Goal: Task Accomplishment & Management: Use online tool/utility

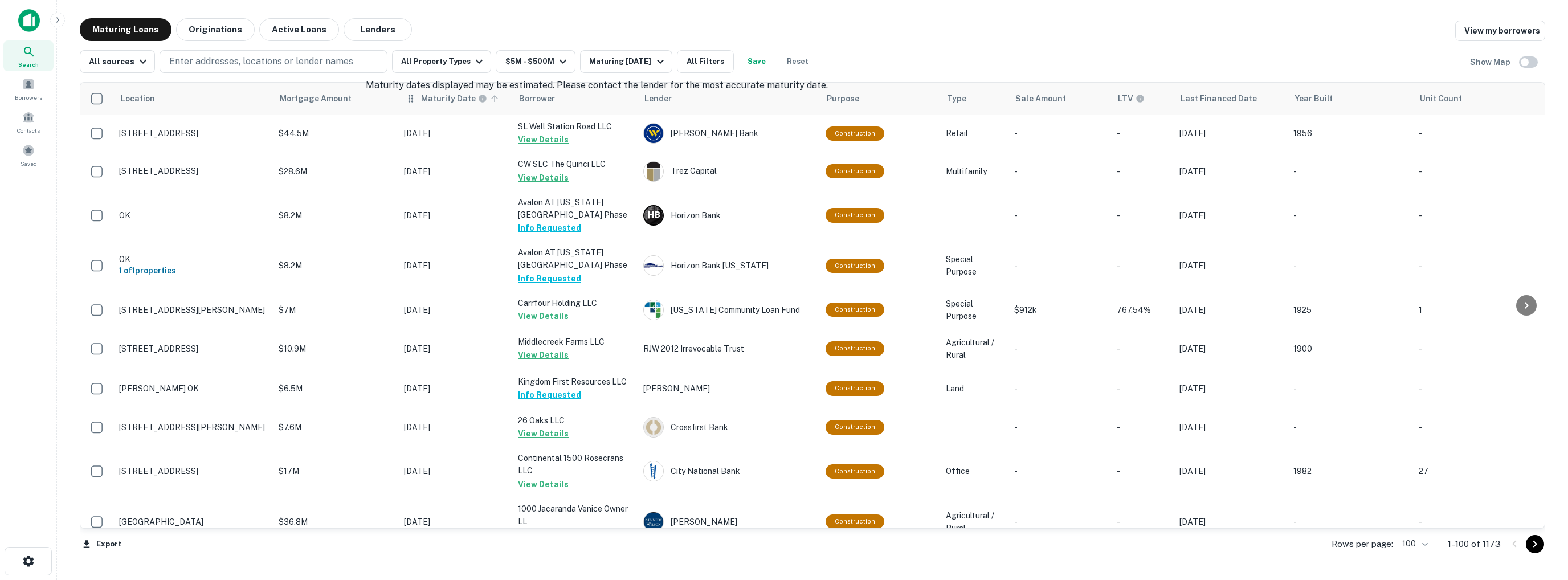
click at [467, 101] on h6 "Maturity Date" at bounding box center [448, 99] width 55 height 13
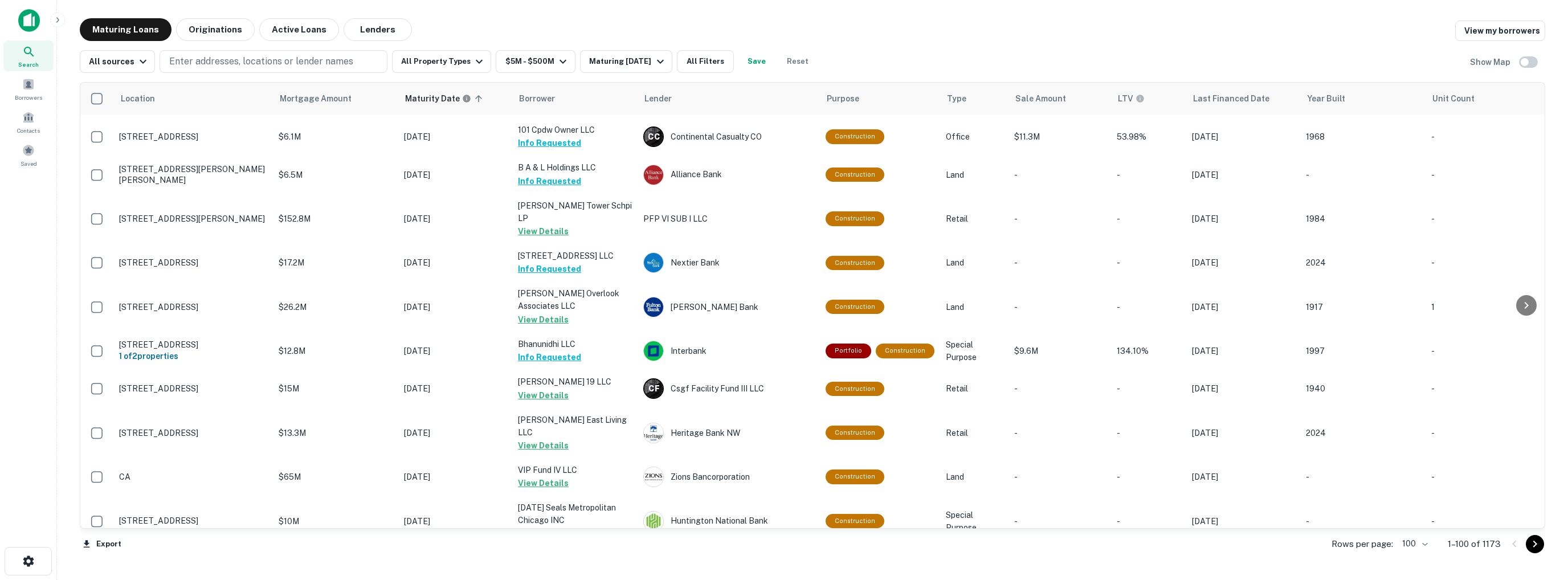
scroll to position [3763, 0]
click at [1535, 547] on icon "Go to next page" at bounding box center [1535, 544] width 13 height 13
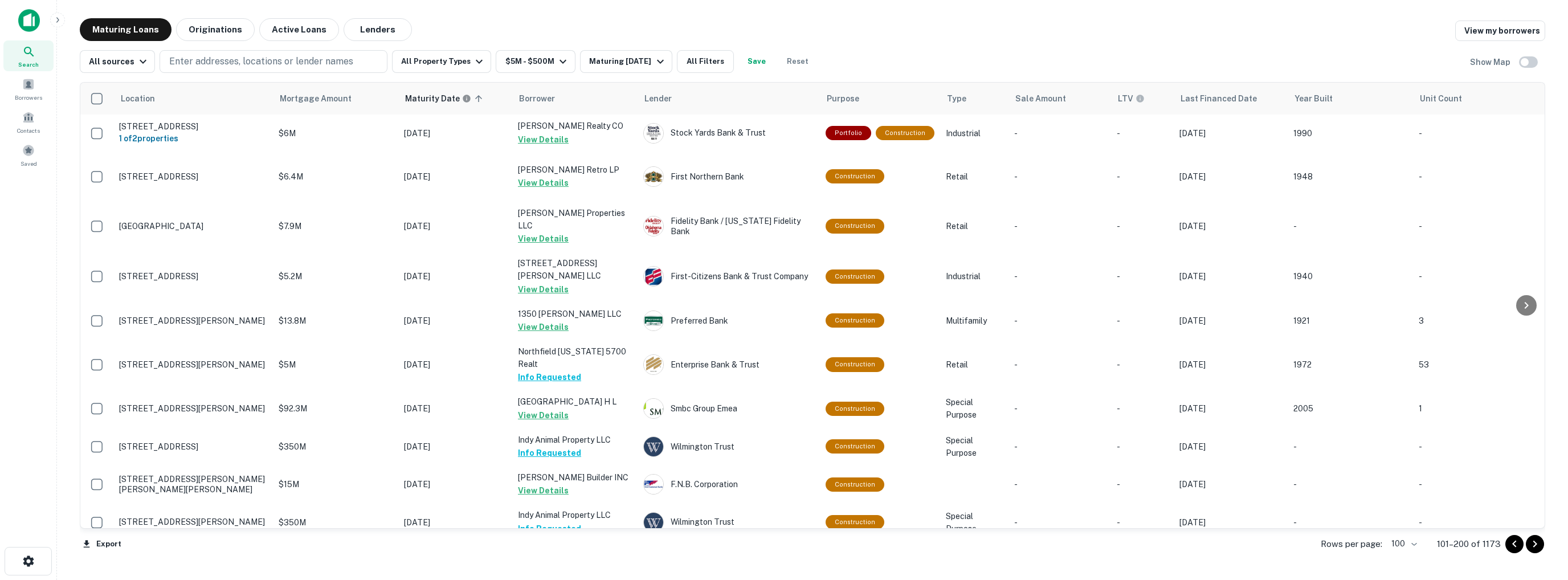
scroll to position [3678, 0]
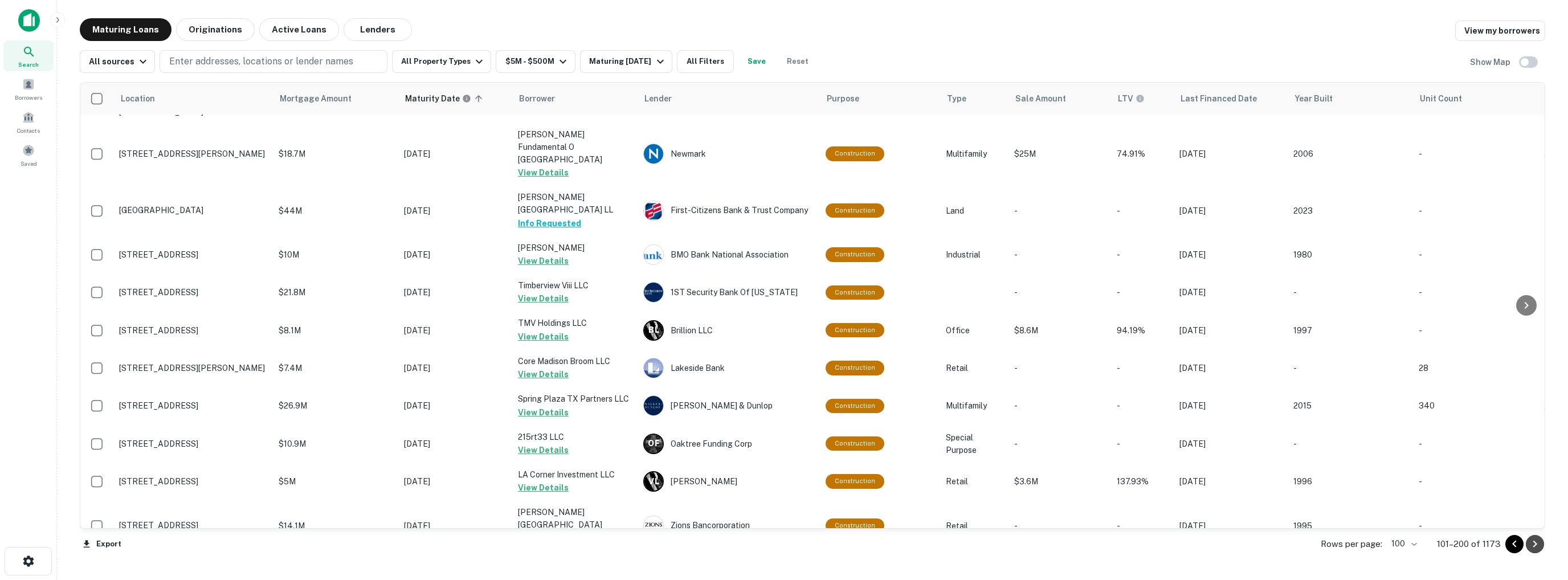
click at [1535, 547] on icon "Go to next page" at bounding box center [1535, 544] width 13 height 13
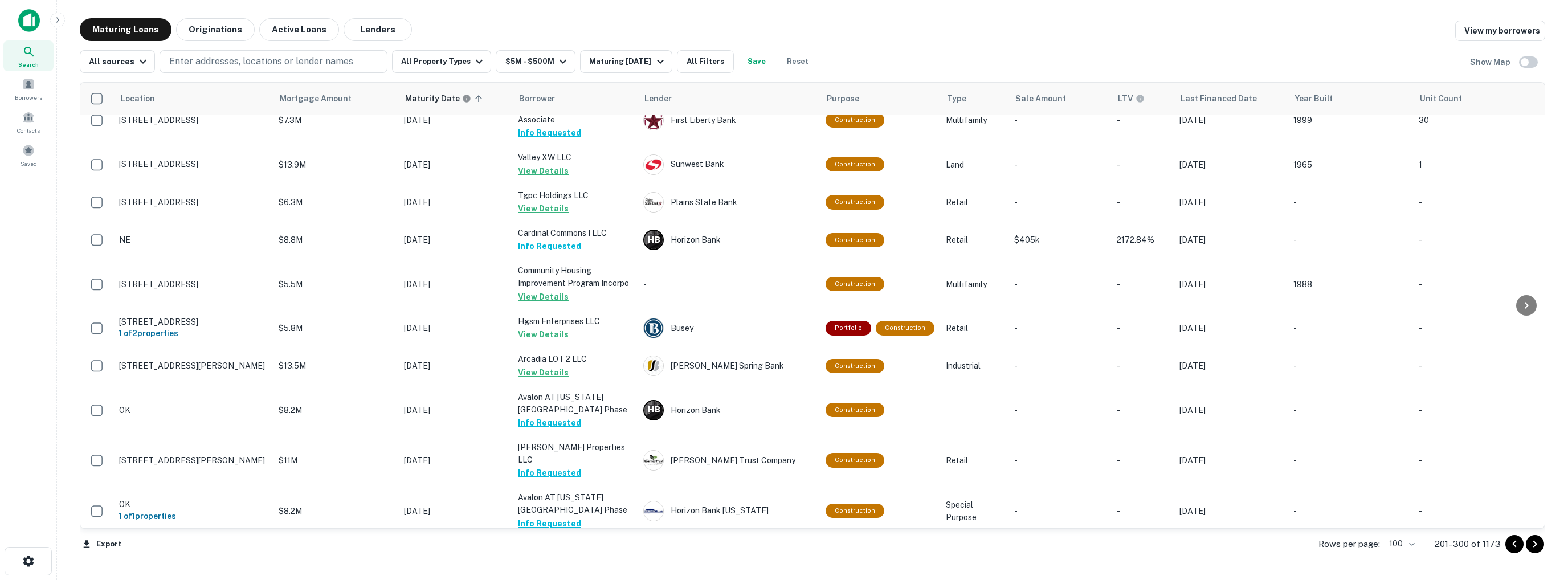
scroll to position [3759, 0]
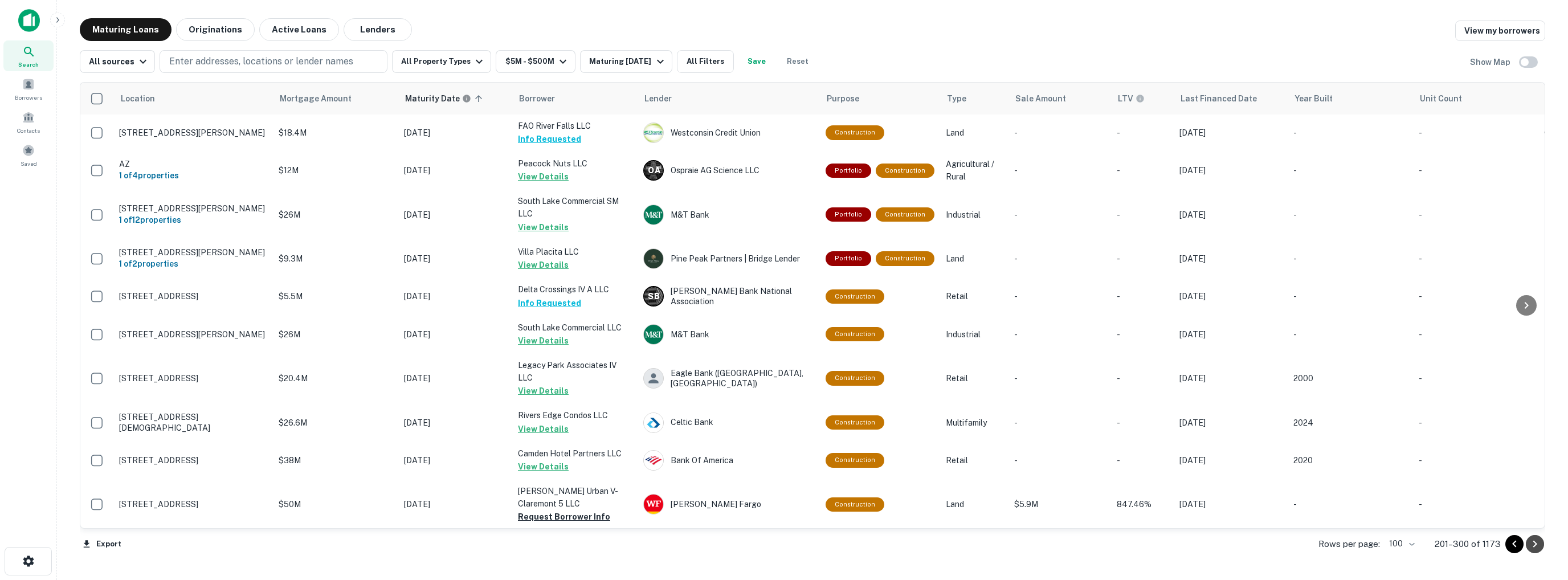
click at [1535, 547] on icon "Go to next page" at bounding box center [1535, 544] width 13 height 13
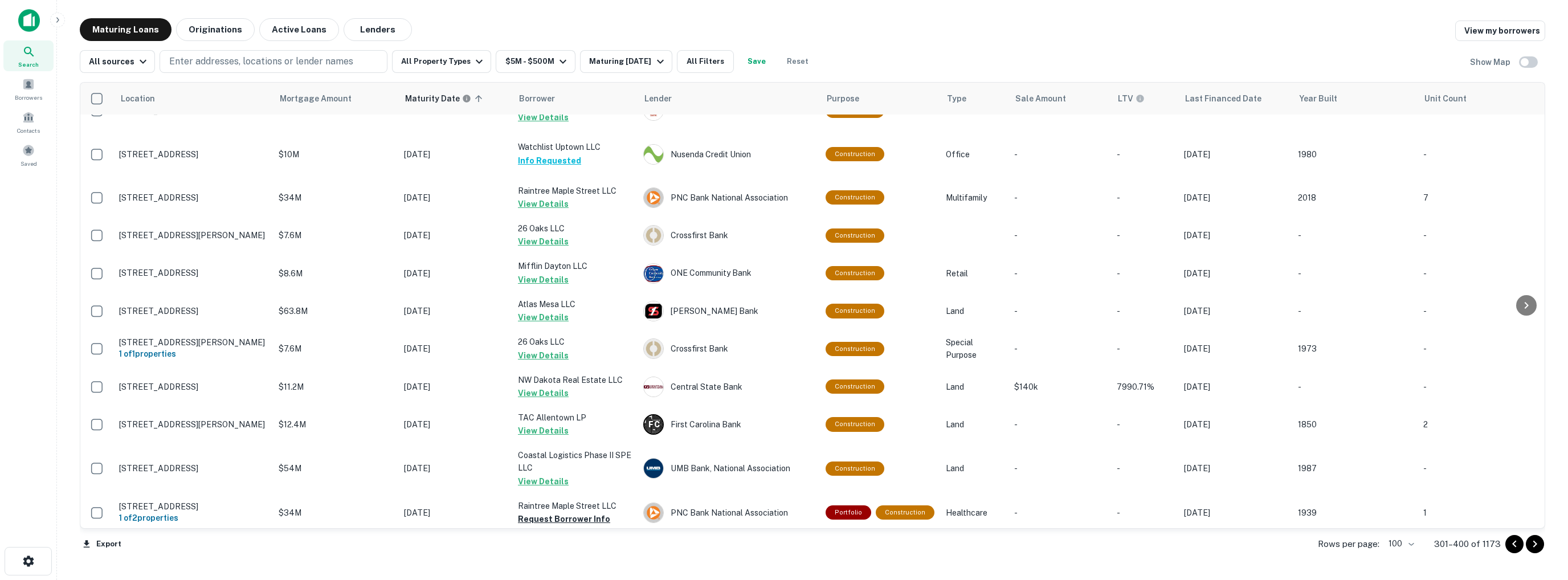
scroll to position [3763, 0]
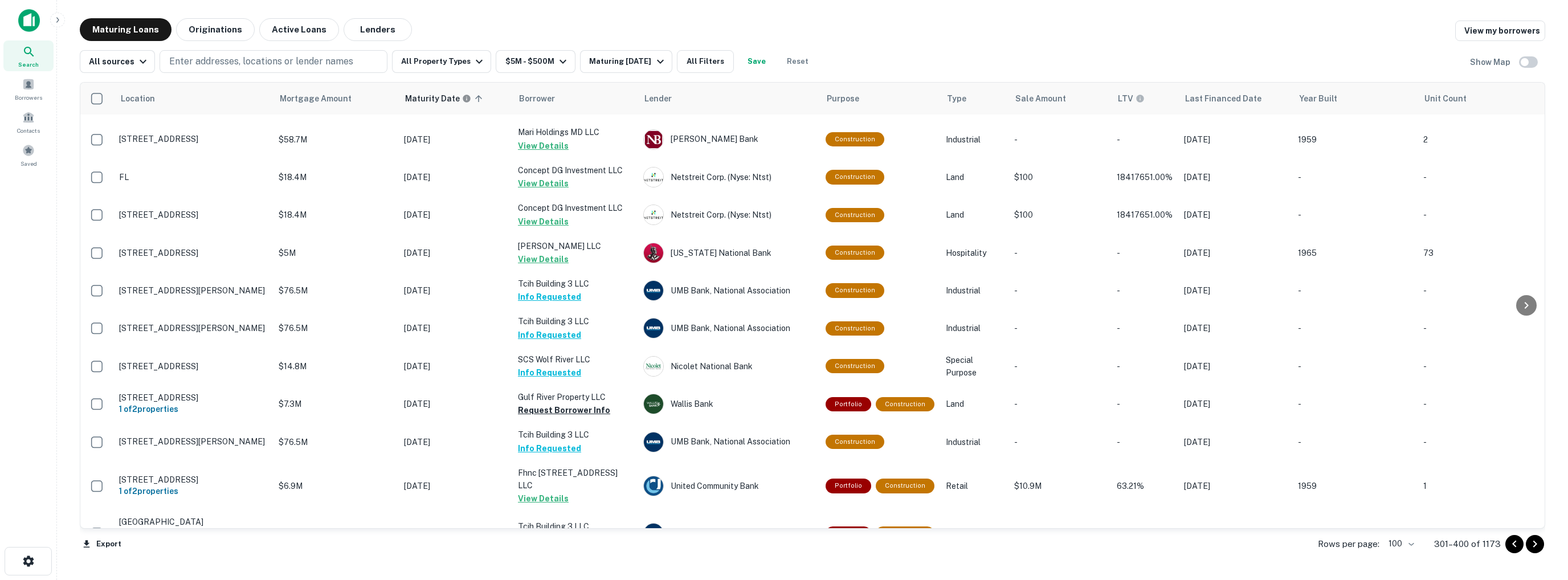
click at [1516, 545] on icon "Go to previous page" at bounding box center [1514, 544] width 13 height 13
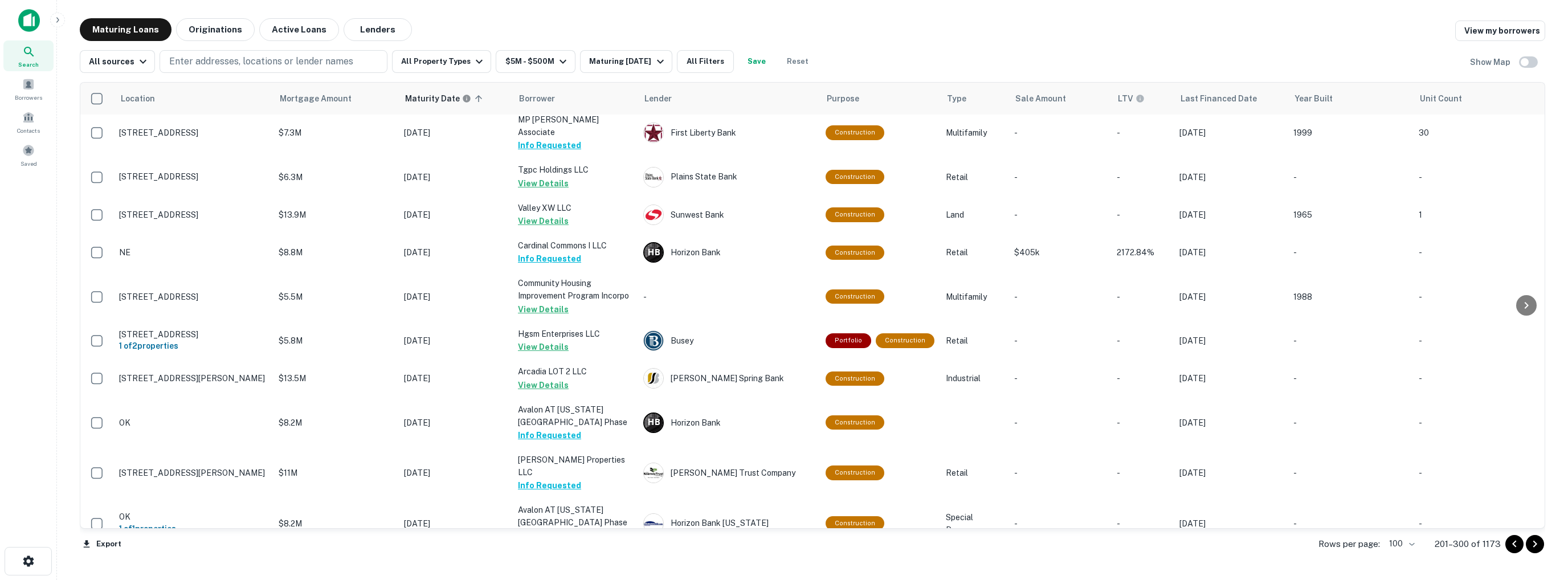
scroll to position [3761, 0]
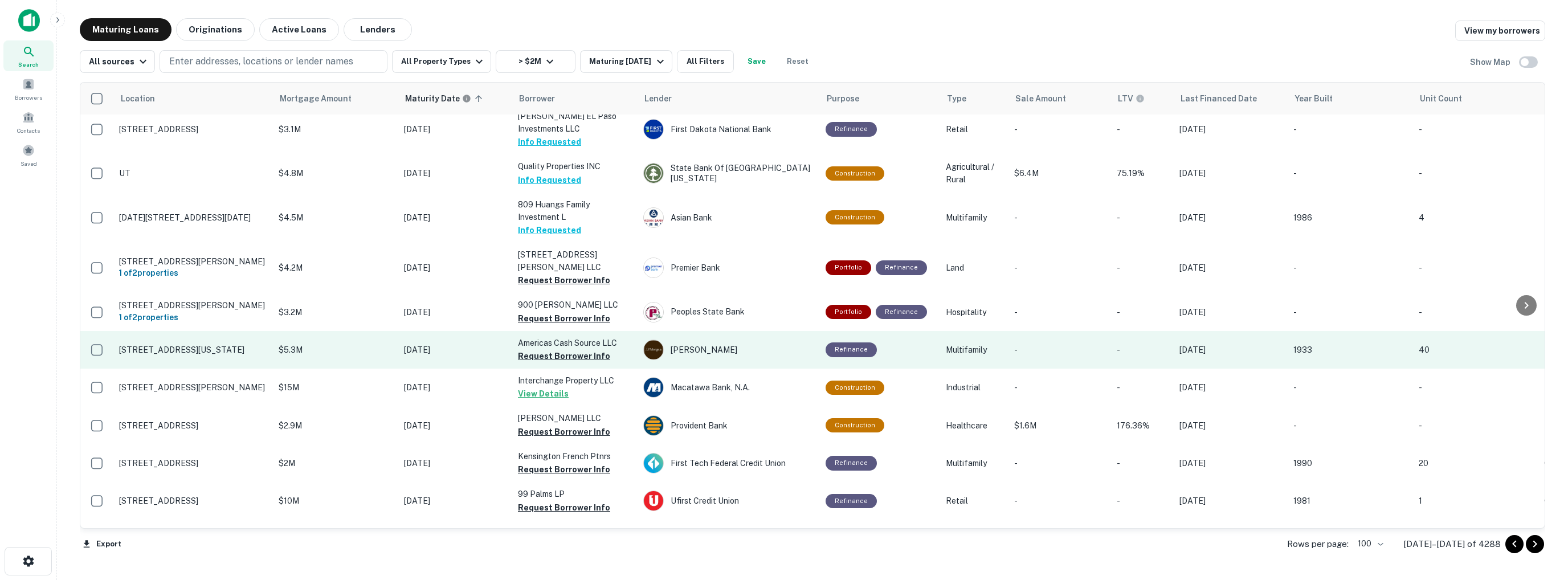
scroll to position [1337, 0]
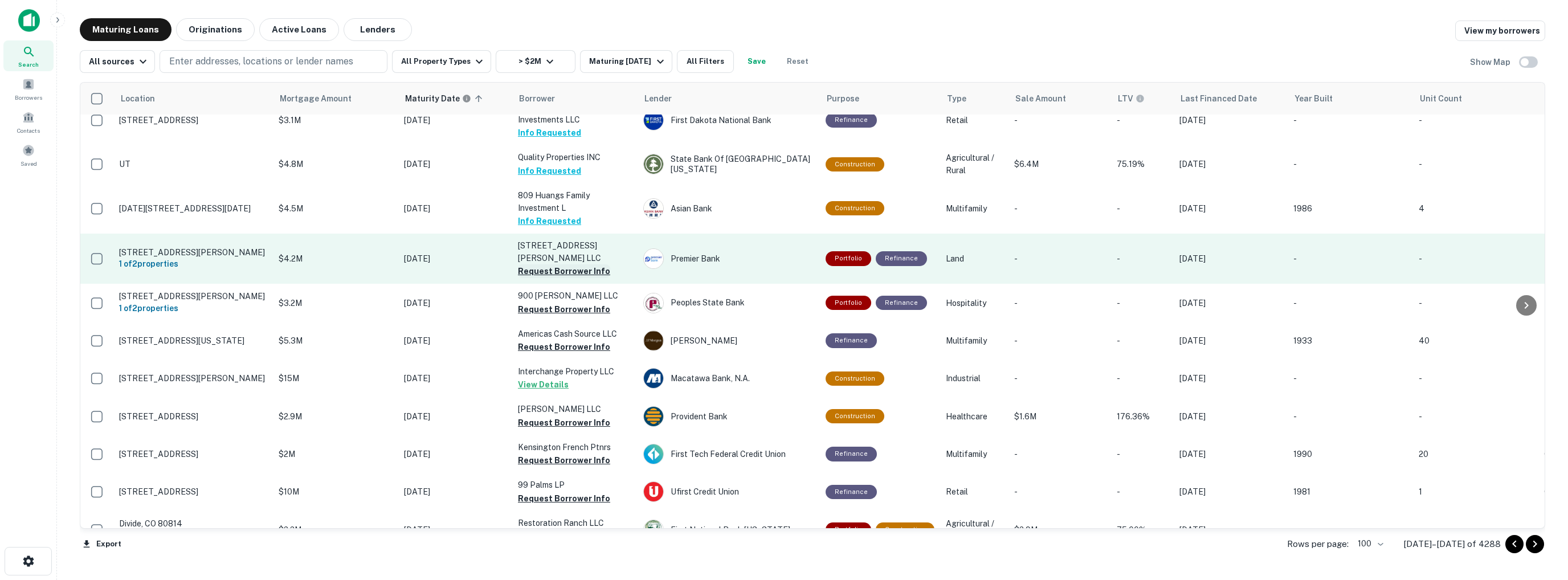
click at [562, 265] on button "Request Borrower Info" at bounding box center [564, 271] width 92 height 13
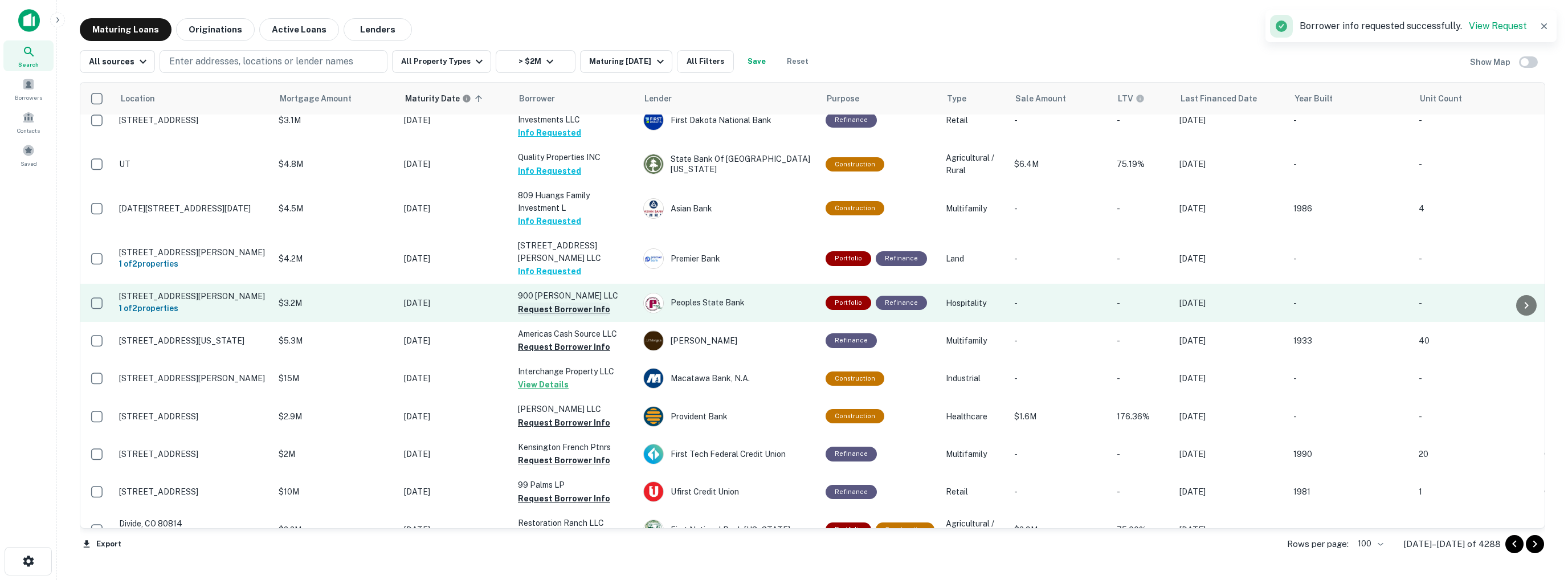
click at [544, 303] on button "Request Borrower Info" at bounding box center [564, 309] width 92 height 13
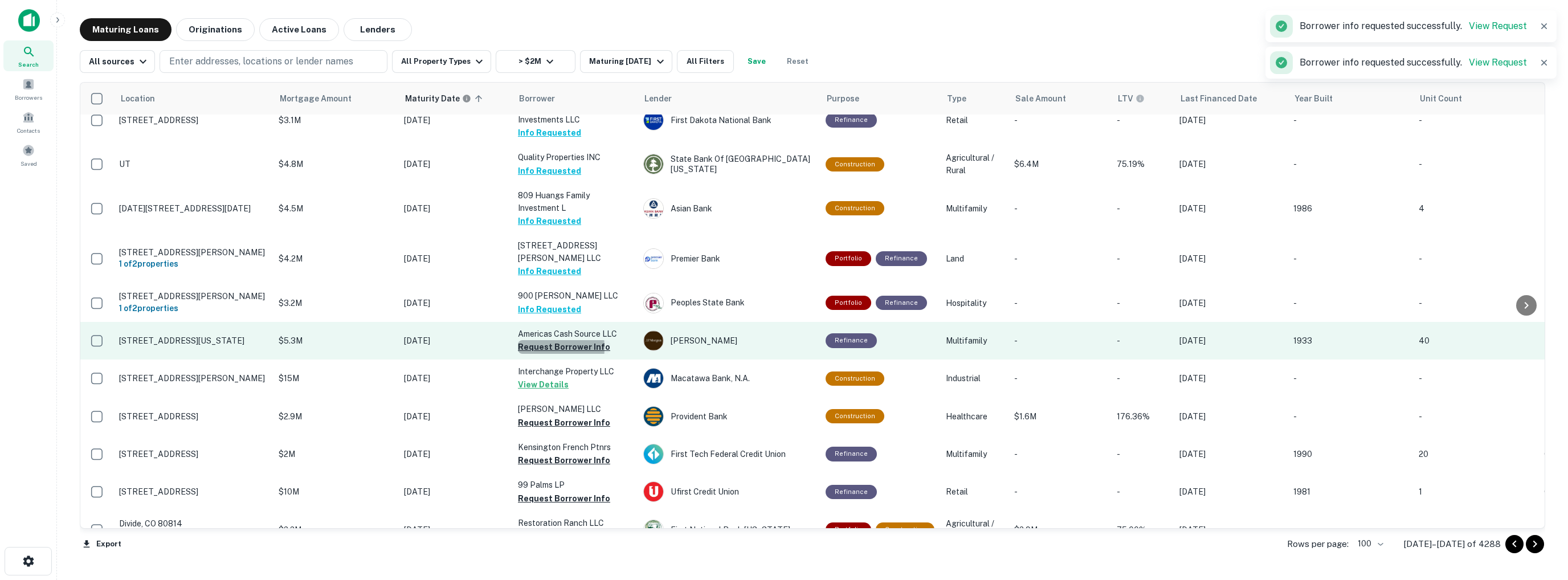
click at [529, 340] on button "Request Borrower Info" at bounding box center [564, 347] width 92 height 13
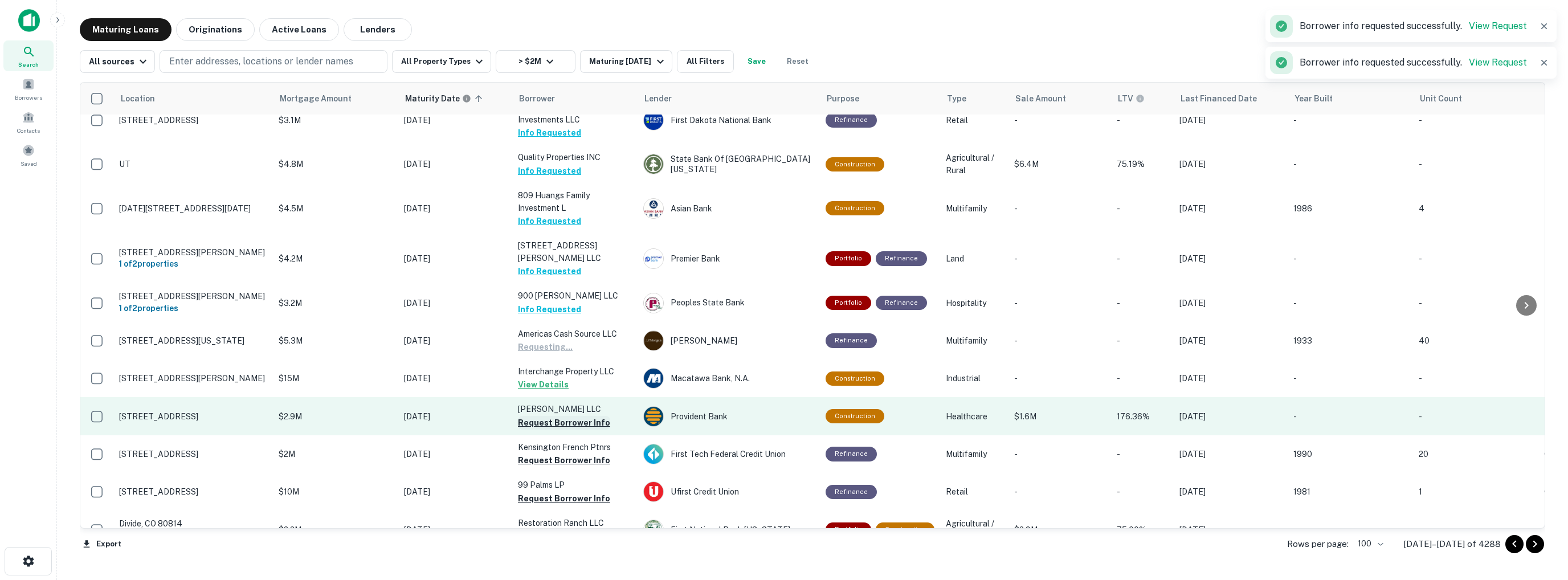
click at [532, 416] on button "Request Borrower Info" at bounding box center [564, 423] width 92 height 13
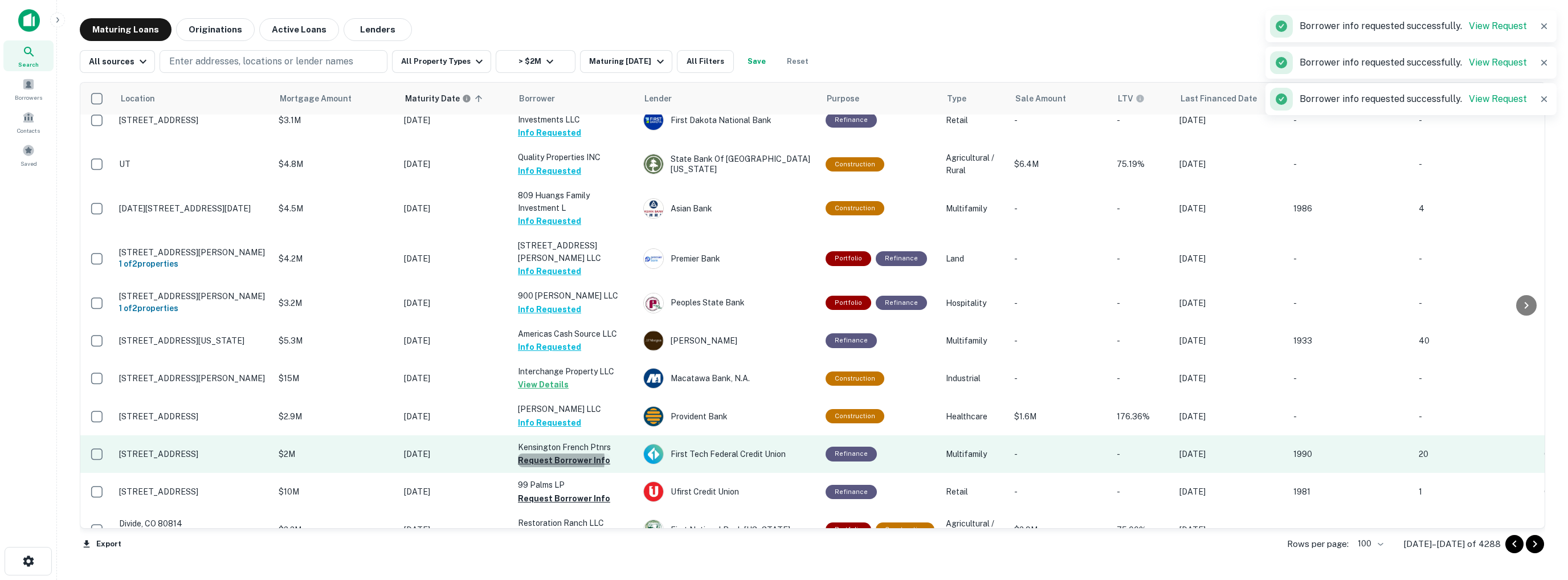
click at [534, 453] on button "Request Borrower Info" at bounding box center [564, 460] width 92 height 13
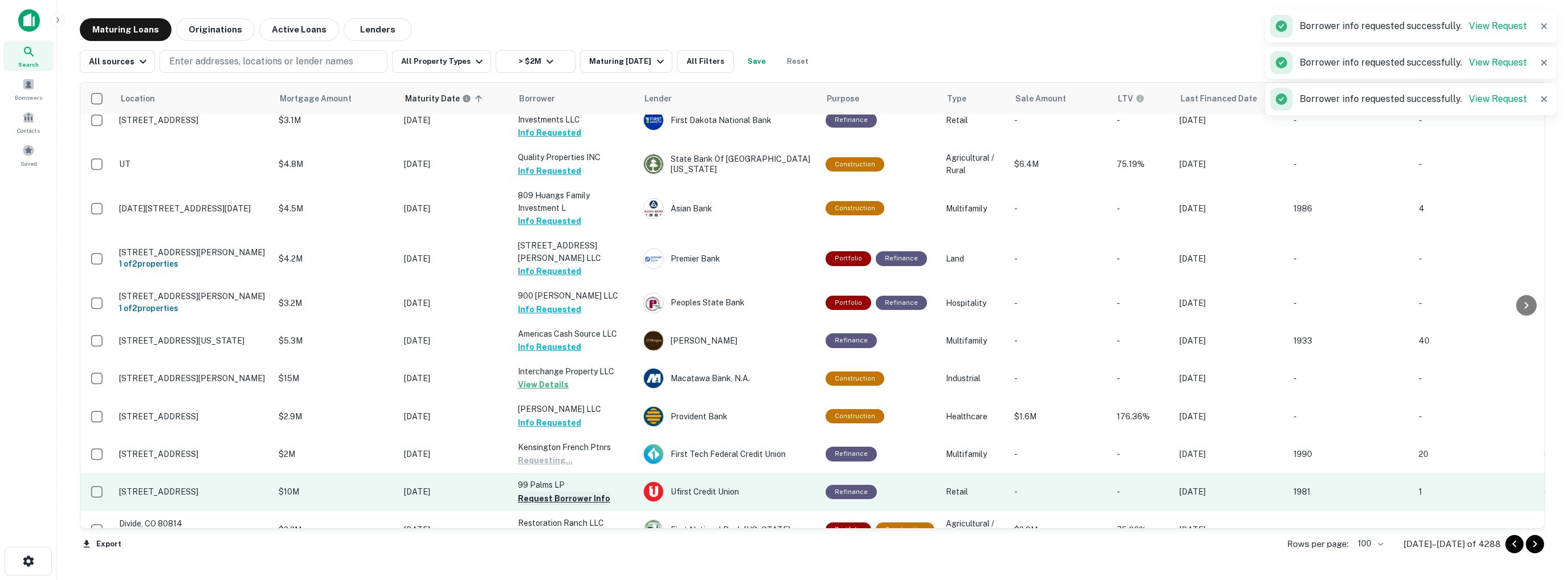
click at [541, 492] on button "Request Borrower Info" at bounding box center [564, 498] width 92 height 13
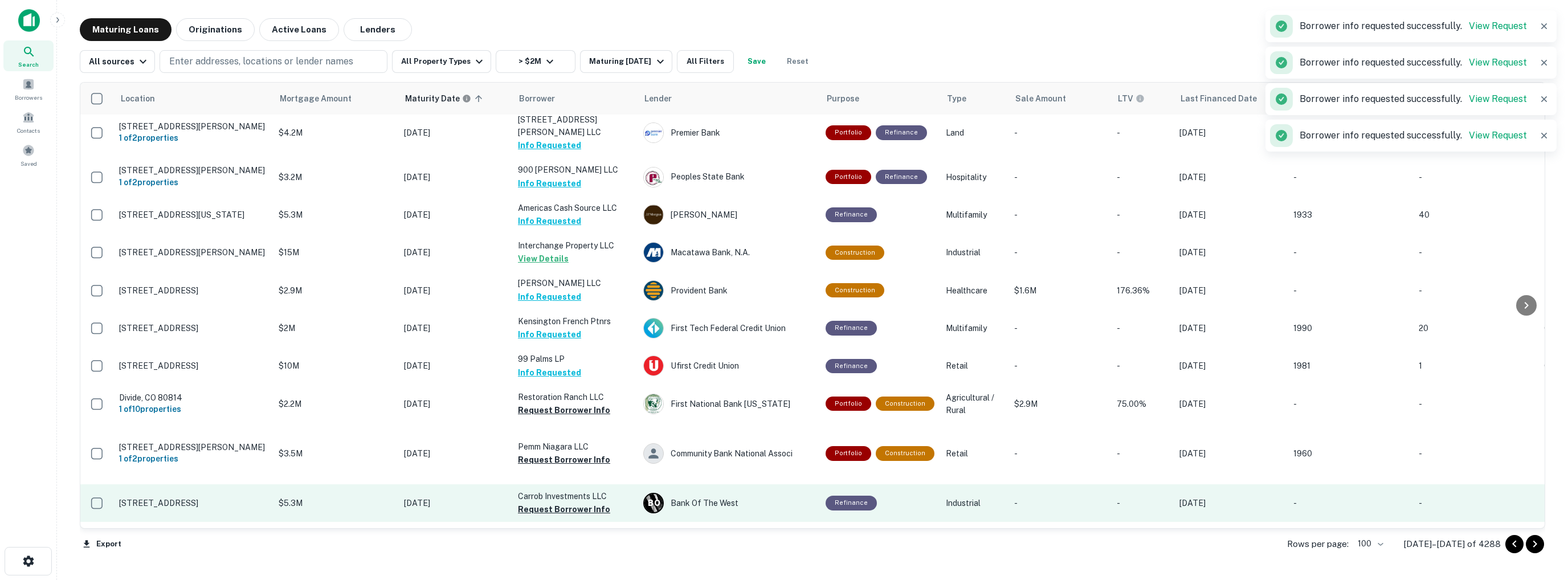
scroll to position [1508, 0]
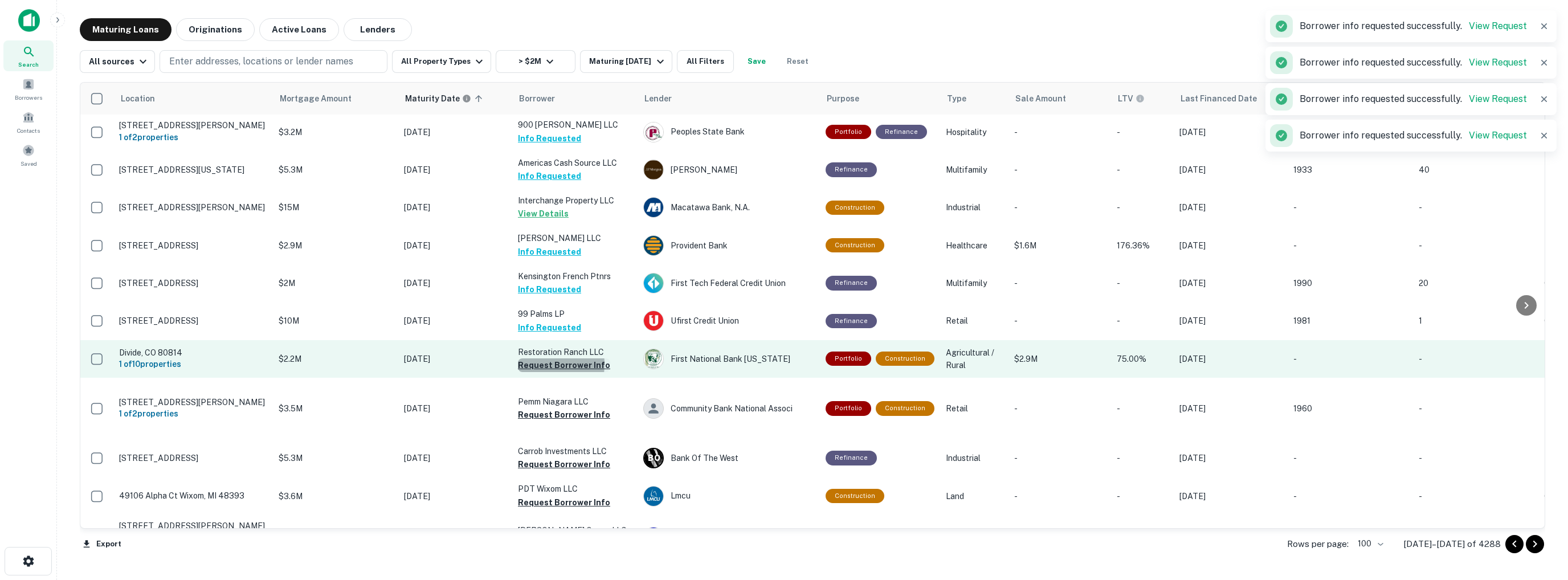
click at [528, 358] on button "Request Borrower Info" at bounding box center [564, 365] width 92 height 13
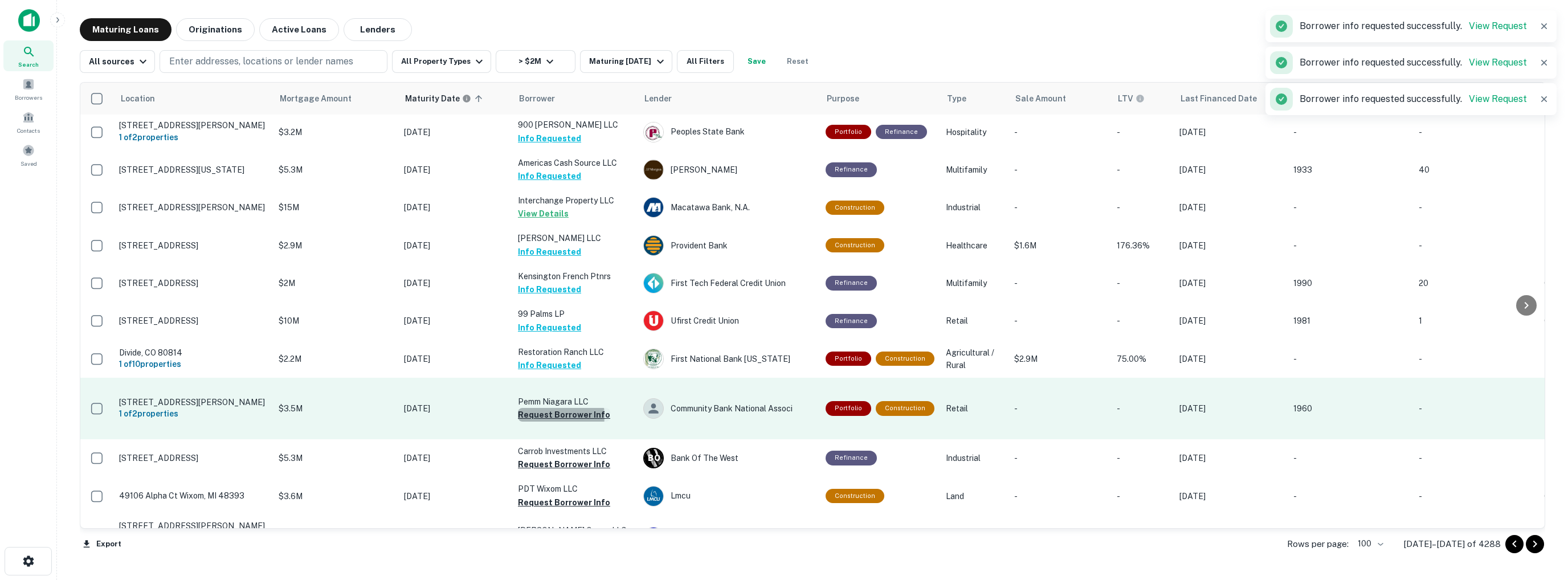
click at [542, 408] on button "Request Borrower Info" at bounding box center [564, 414] width 92 height 13
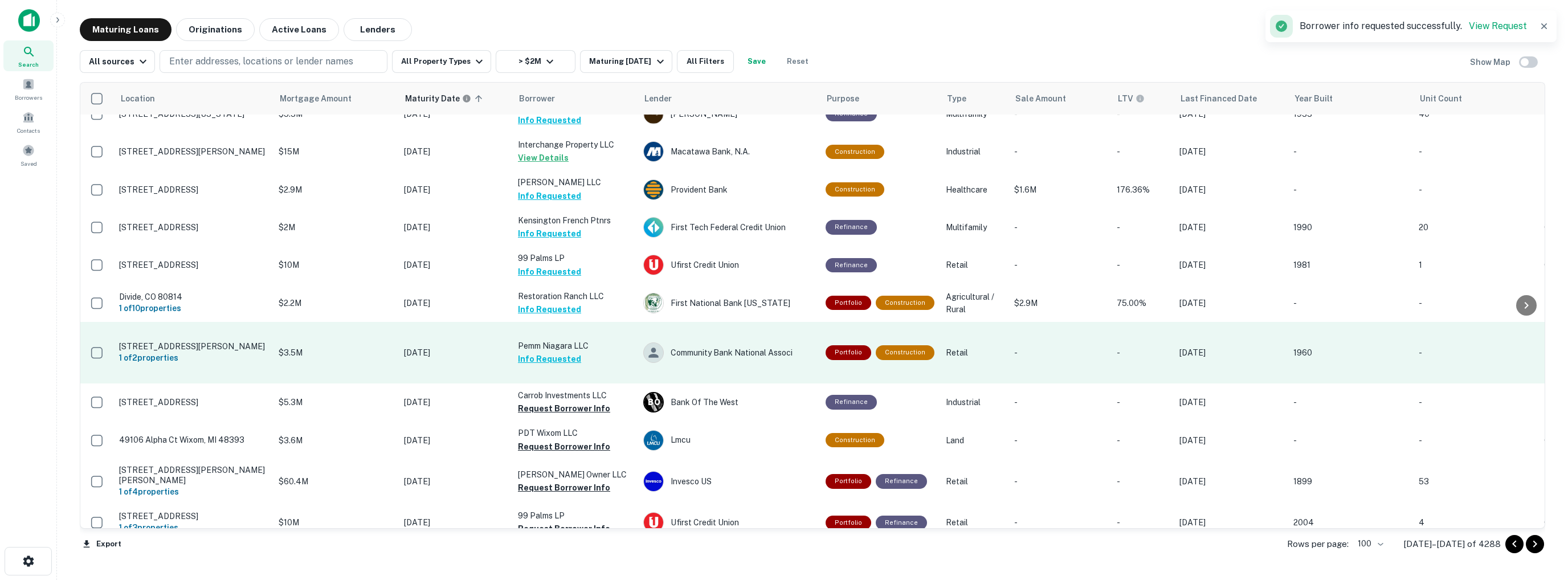
scroll to position [1565, 0]
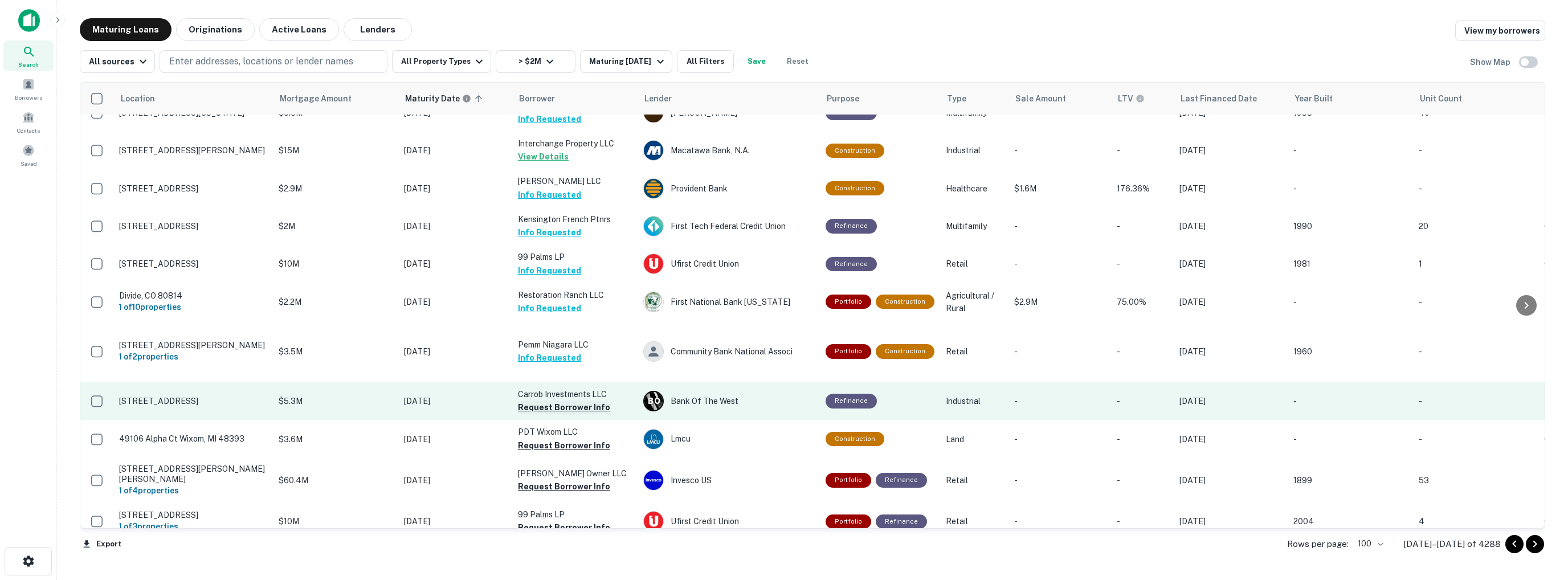
click at [553, 401] on button "Request Borrower Info" at bounding box center [564, 407] width 92 height 13
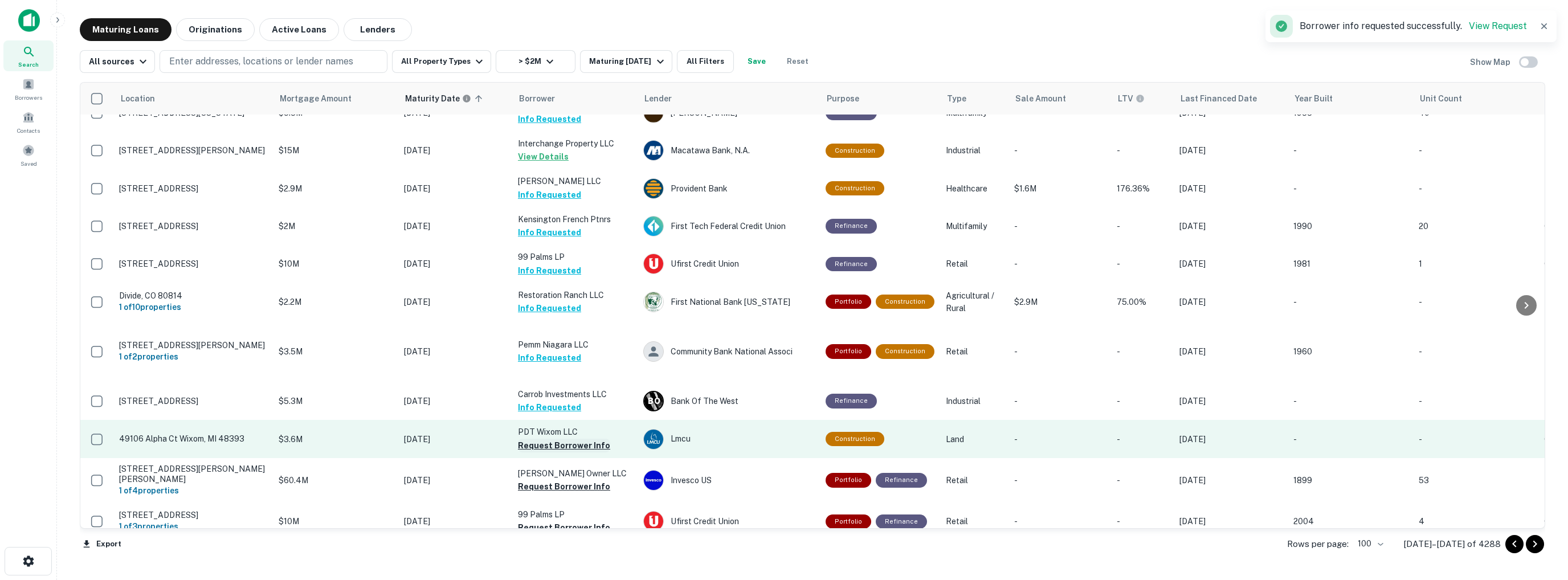
click at [548, 439] on button "Request Borrower Info" at bounding box center [564, 445] width 92 height 13
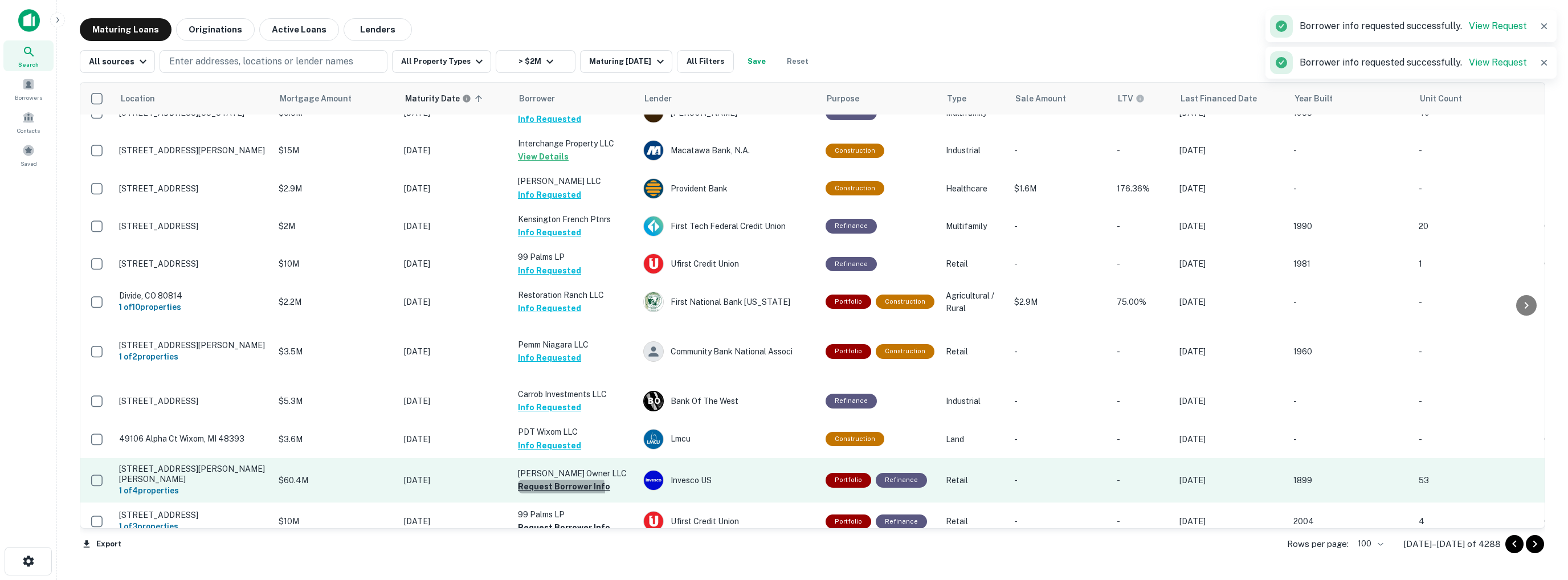
click at [548, 480] on button "Request Borrower Info" at bounding box center [564, 486] width 92 height 13
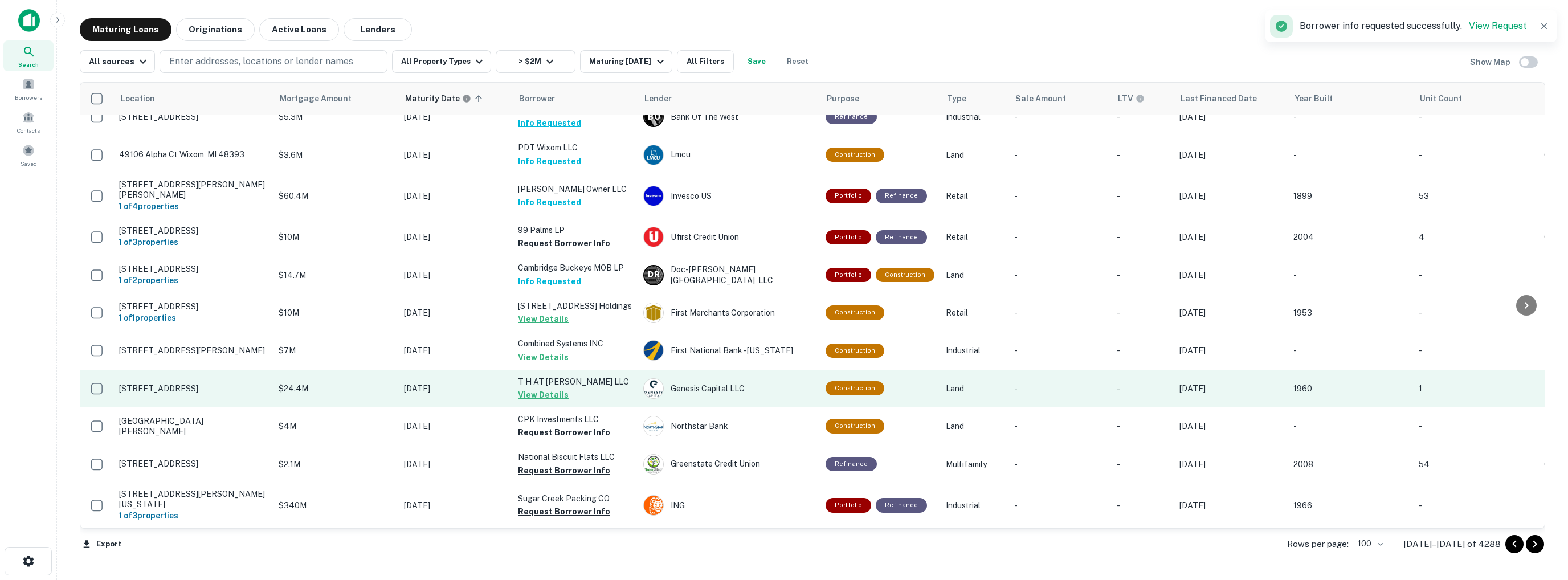
scroll to position [1850, 0]
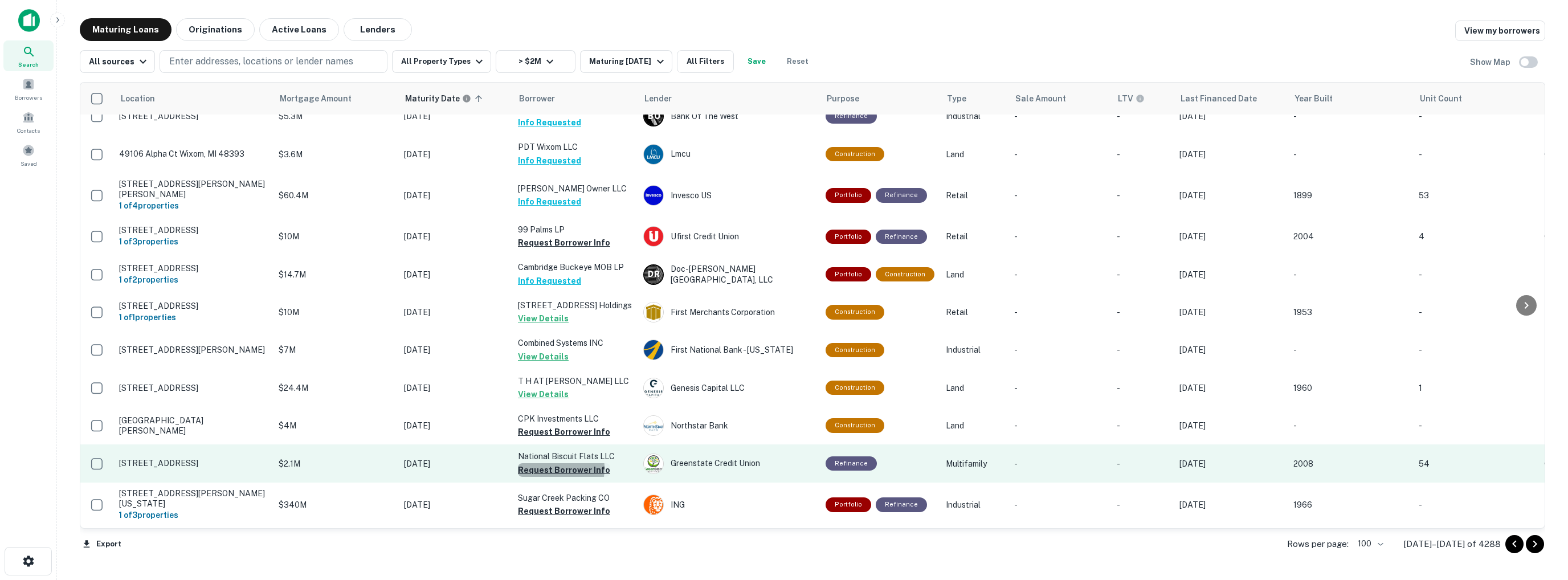
click at [546, 464] on button "Request Borrower Info" at bounding box center [564, 470] width 92 height 13
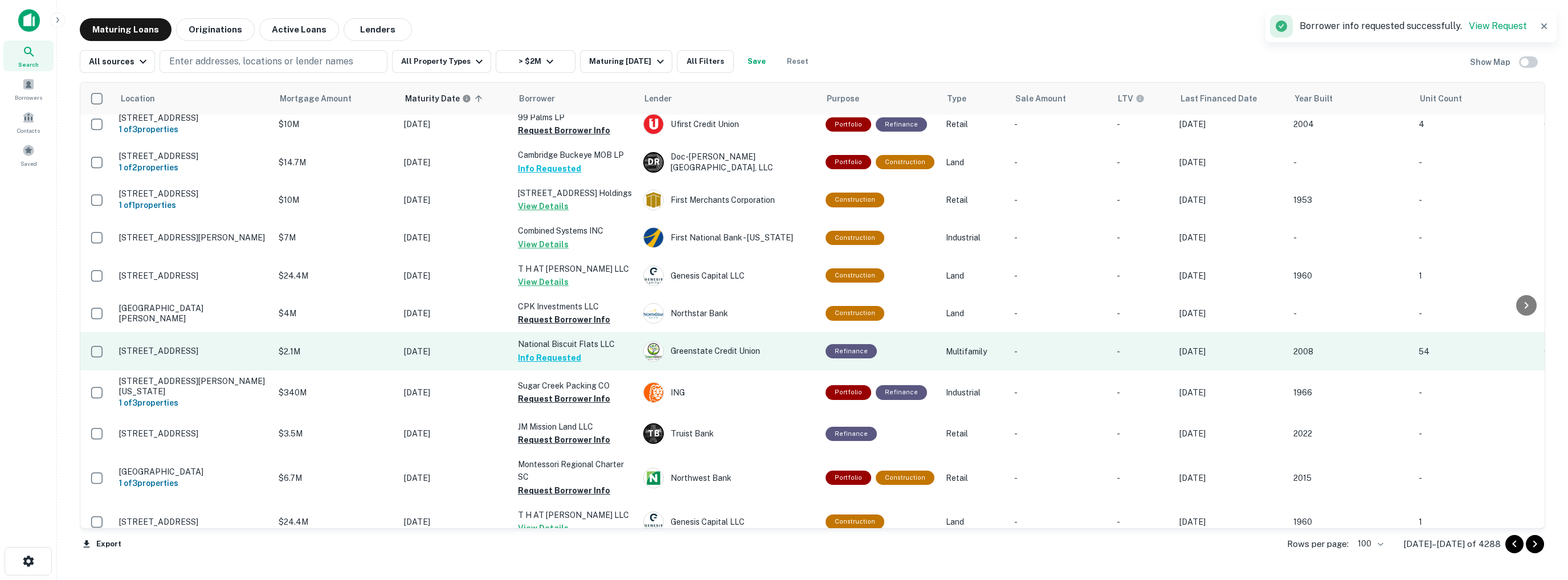
scroll to position [1964, 0]
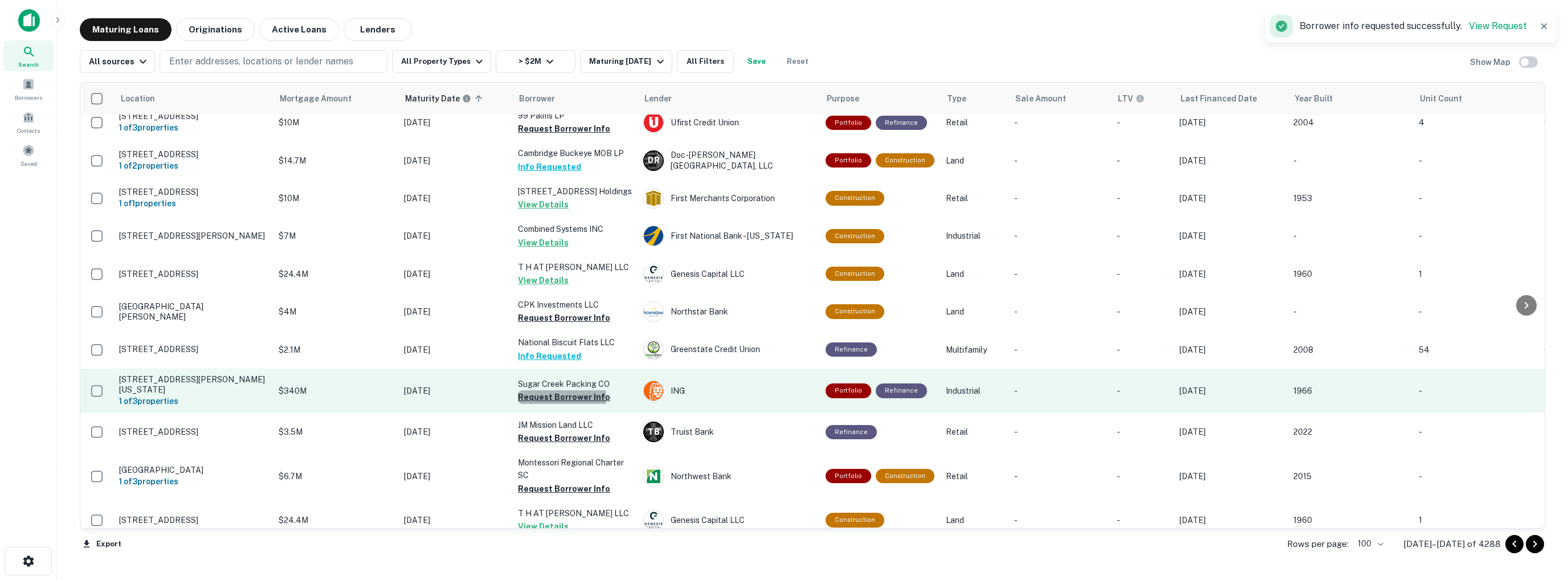
click at [561, 391] on button "Request Borrower Info" at bounding box center [564, 397] width 92 height 13
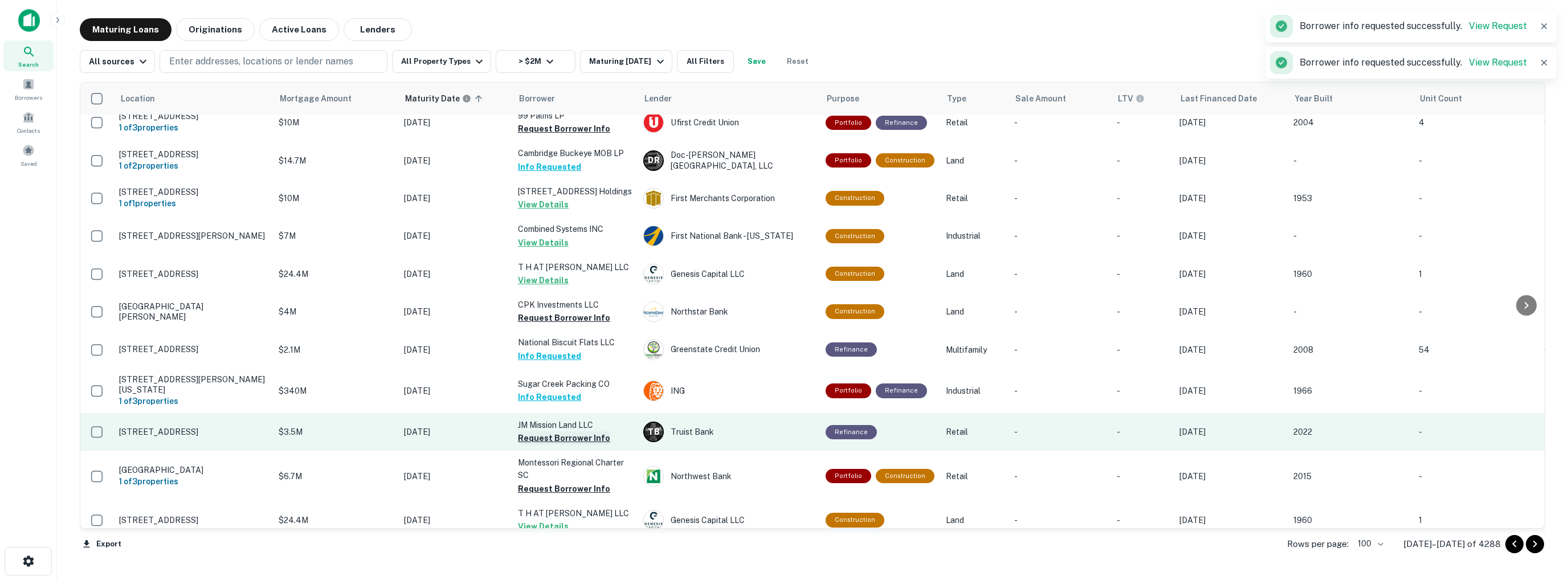
click at [561, 432] on button "Request Borrower Info" at bounding box center [564, 438] width 92 height 13
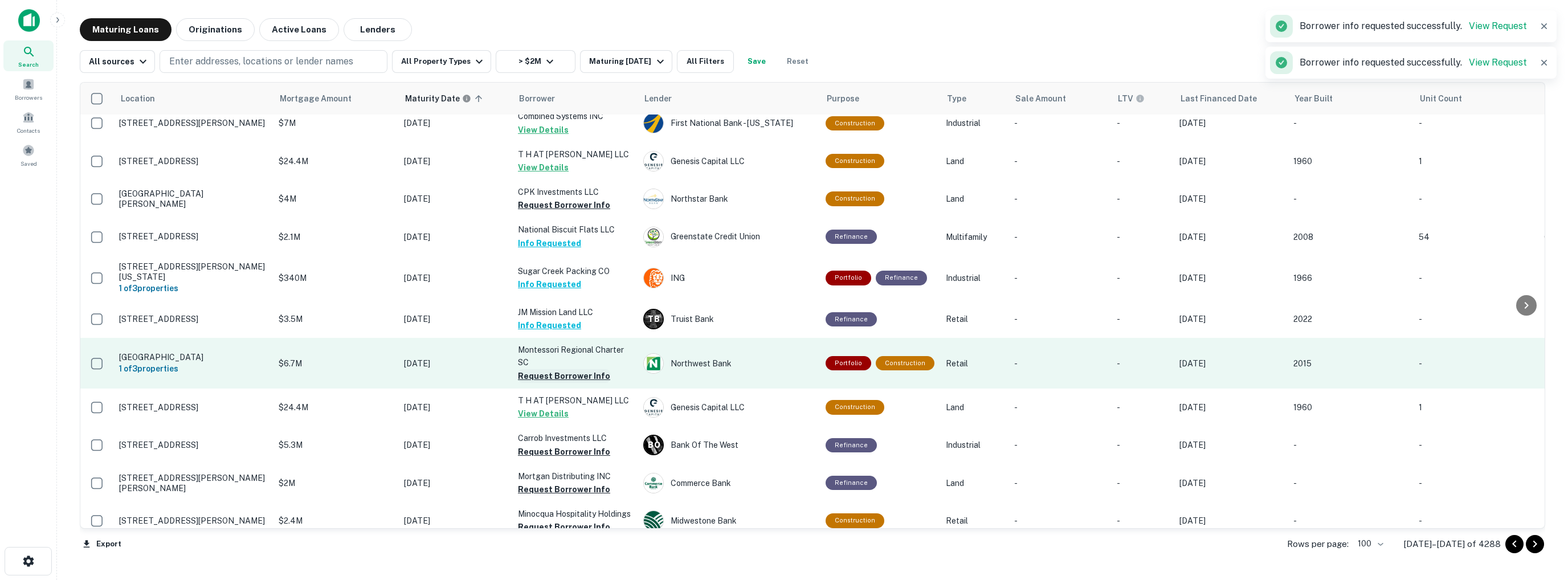
scroll to position [2078, 0]
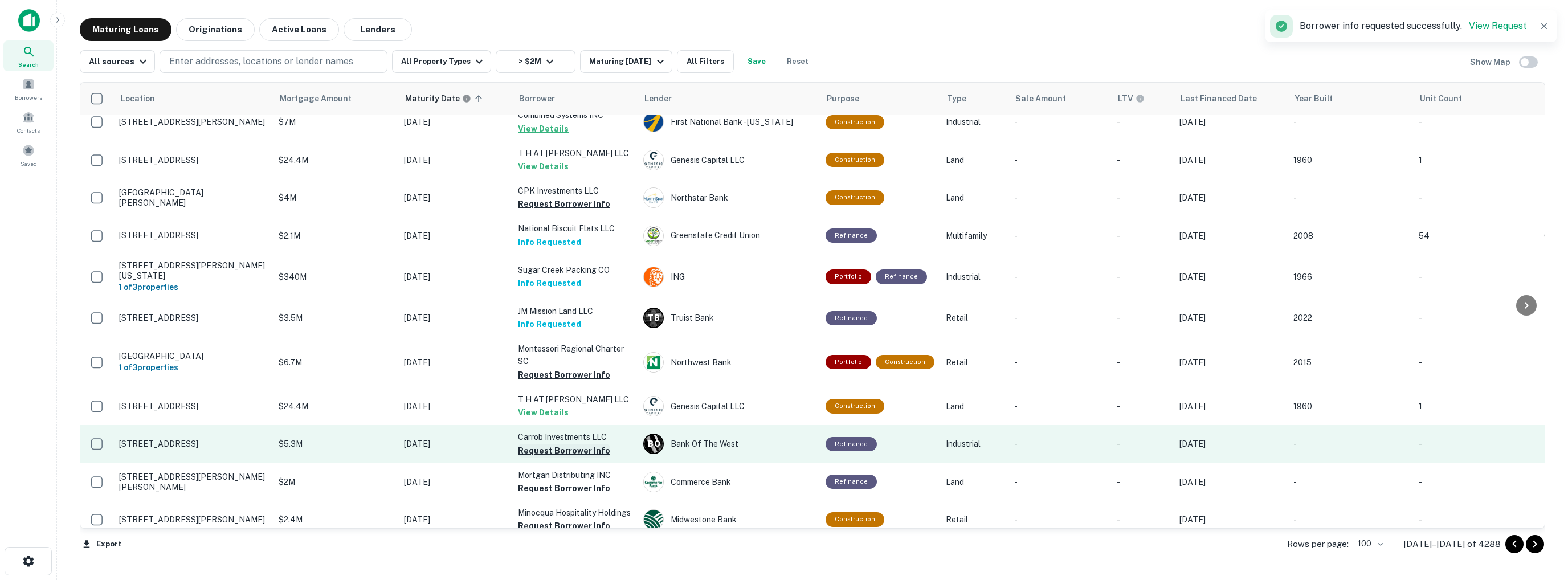
click at [554, 444] on button "Request Borrower Info" at bounding box center [564, 450] width 92 height 13
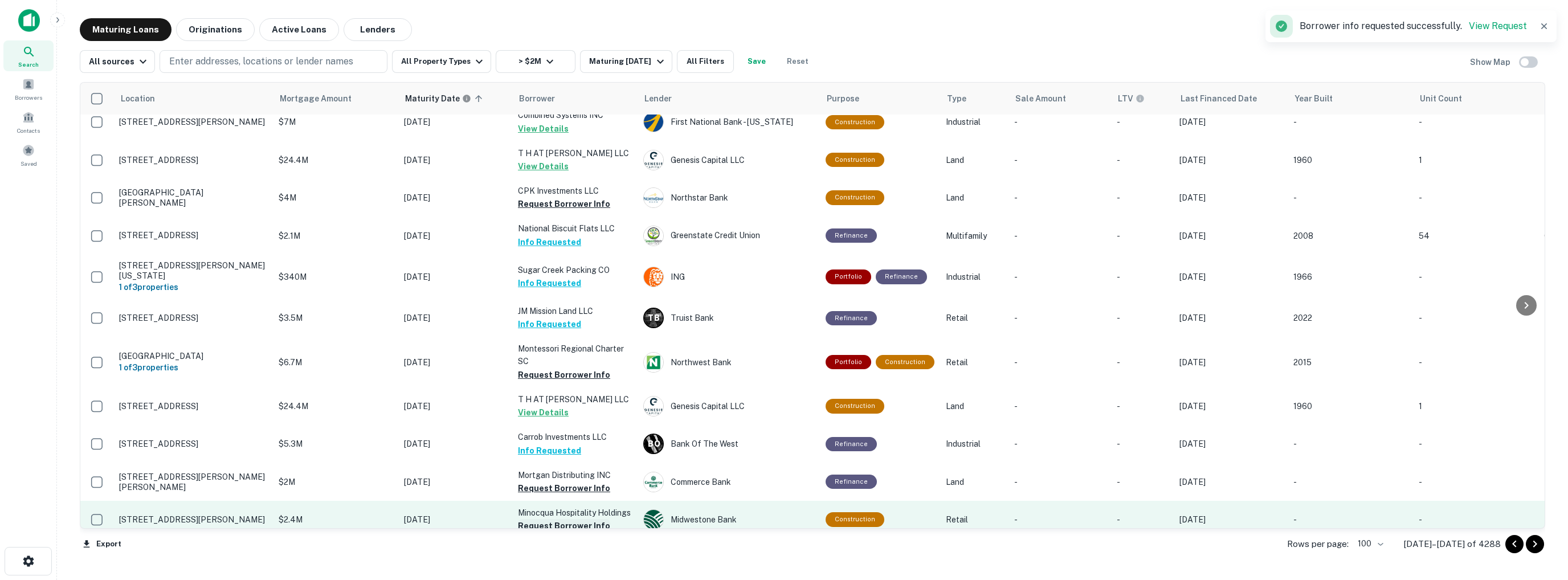
click at [560, 520] on button "Request Borrower Info" at bounding box center [564, 526] width 92 height 13
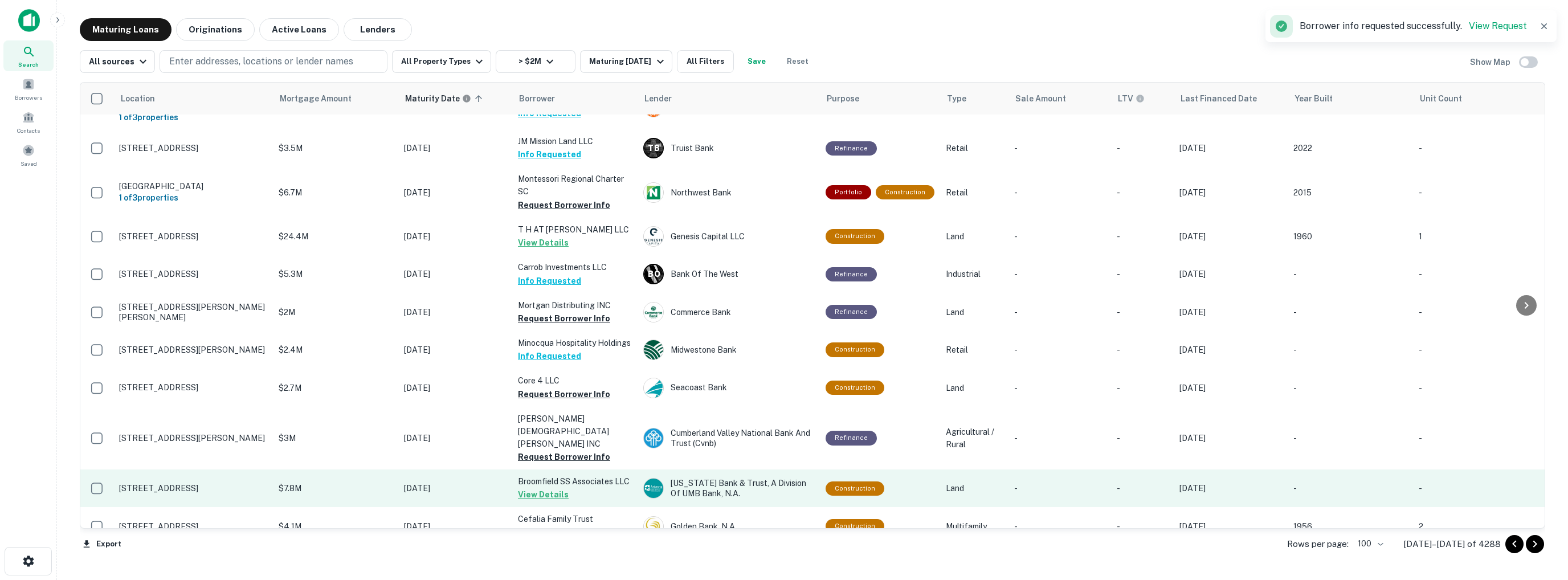
scroll to position [2249, 0]
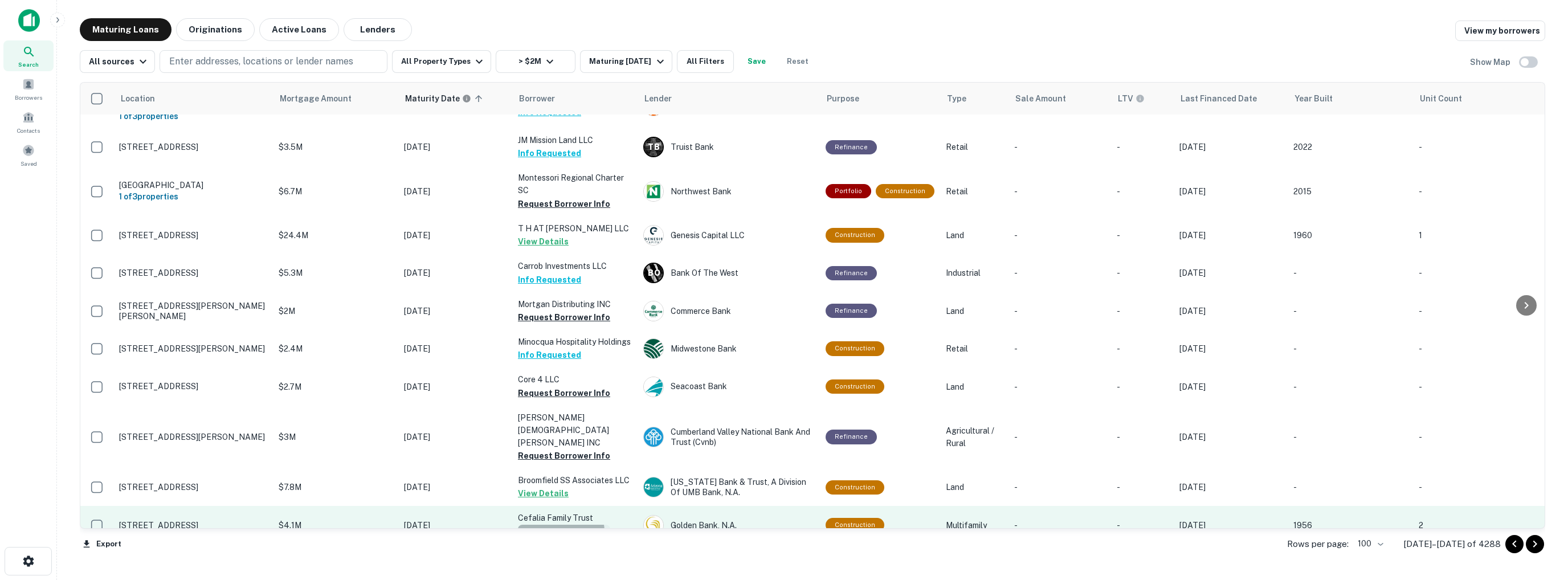
click at [556, 525] on button "Request Borrower Info" at bounding box center [564, 531] width 92 height 13
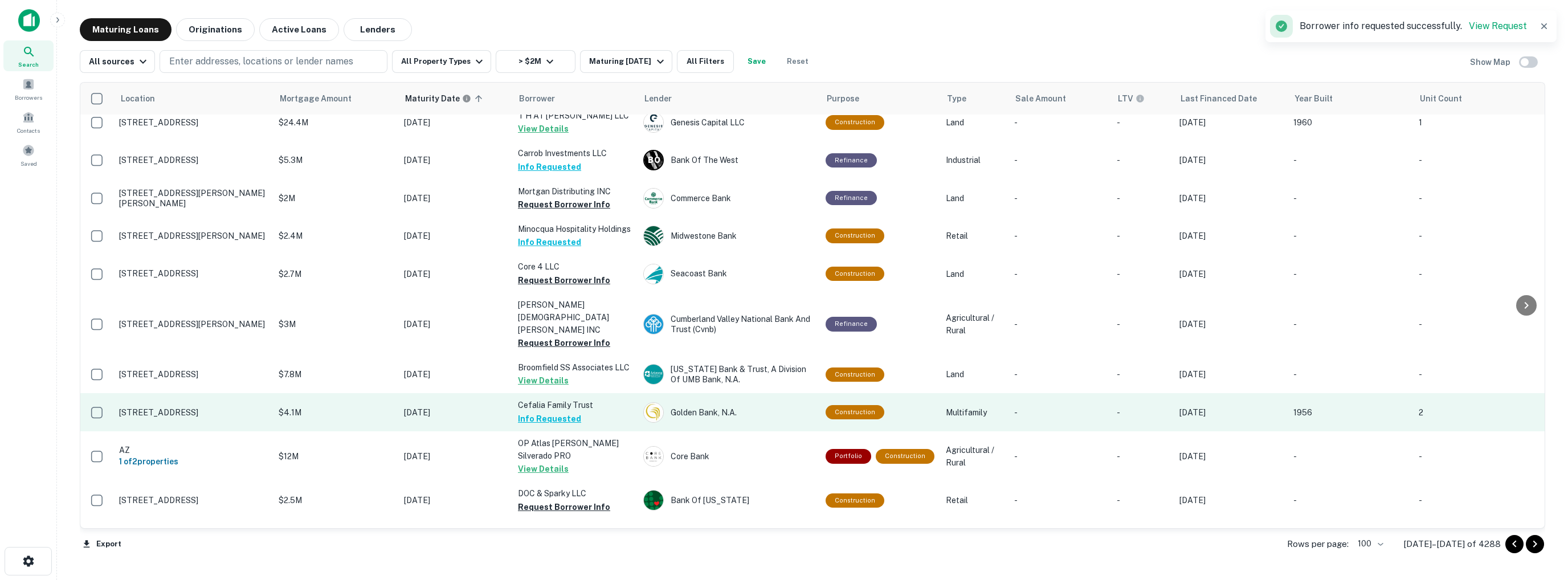
scroll to position [2364, 0]
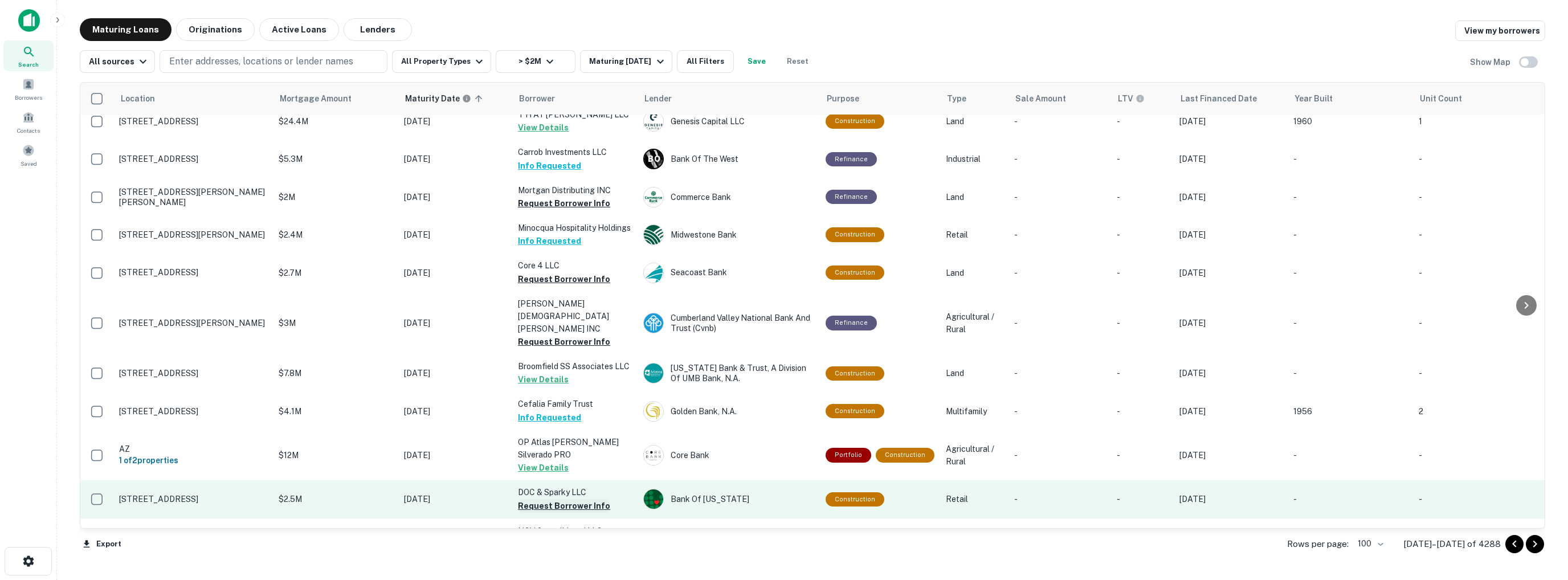
click at [551, 499] on button "Request Borrower Info" at bounding box center [564, 505] width 92 height 13
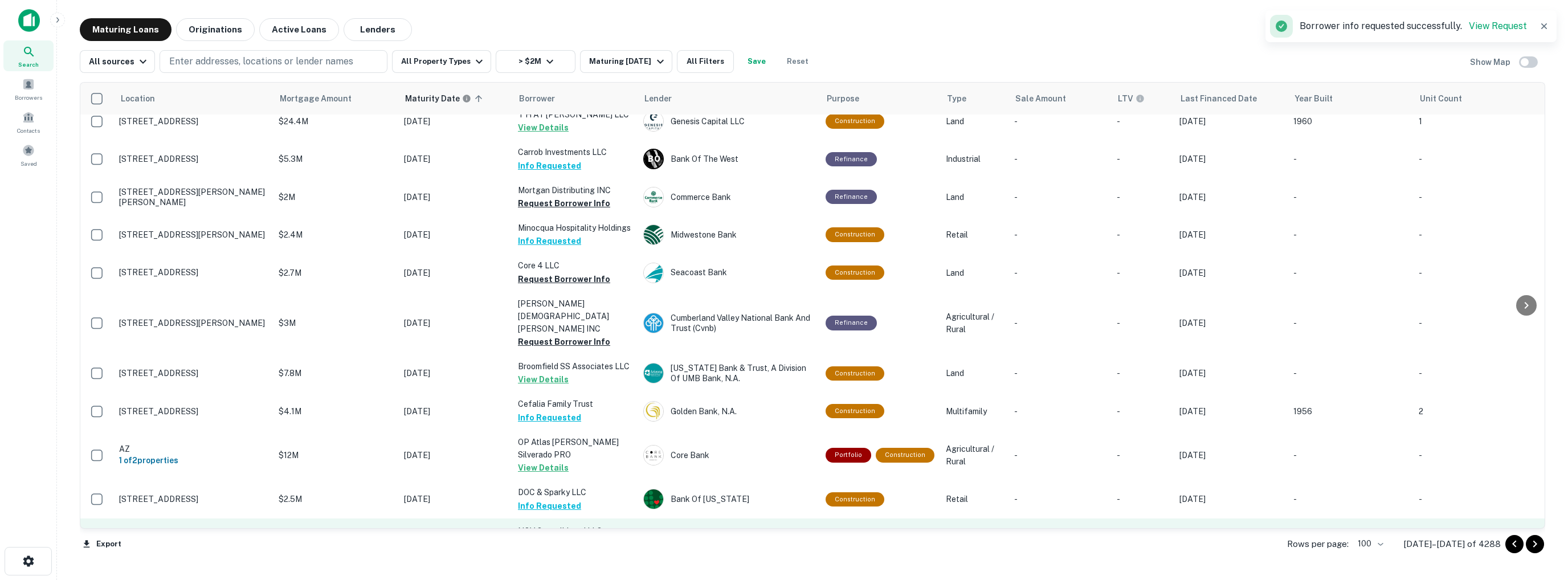
click at [556, 538] on button "Request Borrower Info" at bounding box center [564, 545] width 92 height 13
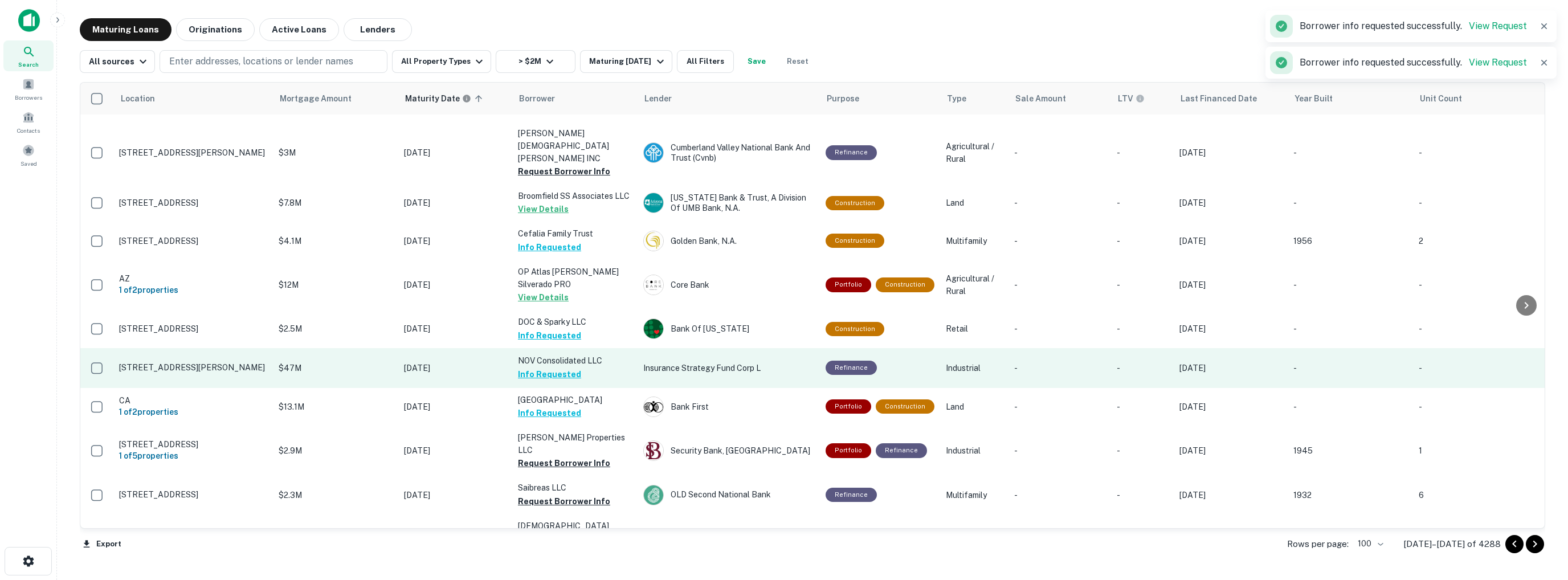
scroll to position [2535, 0]
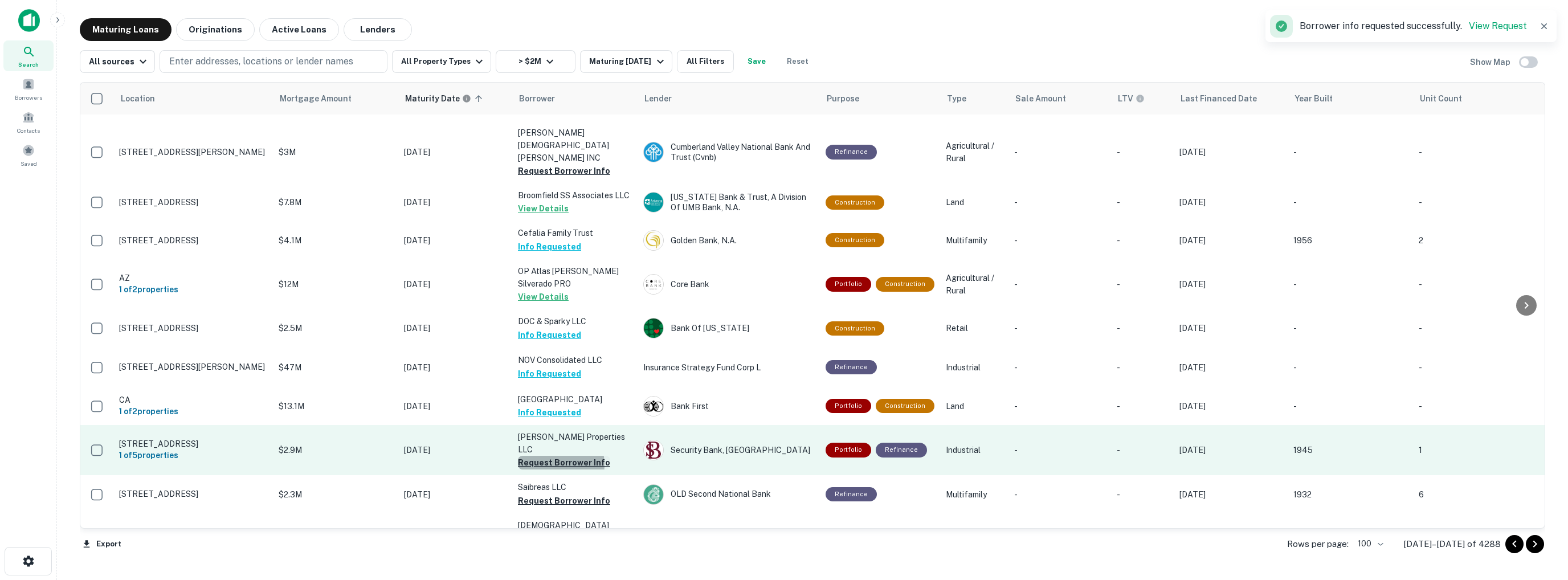
click at [554, 456] on button "Request Borrower Info" at bounding box center [564, 462] width 92 height 13
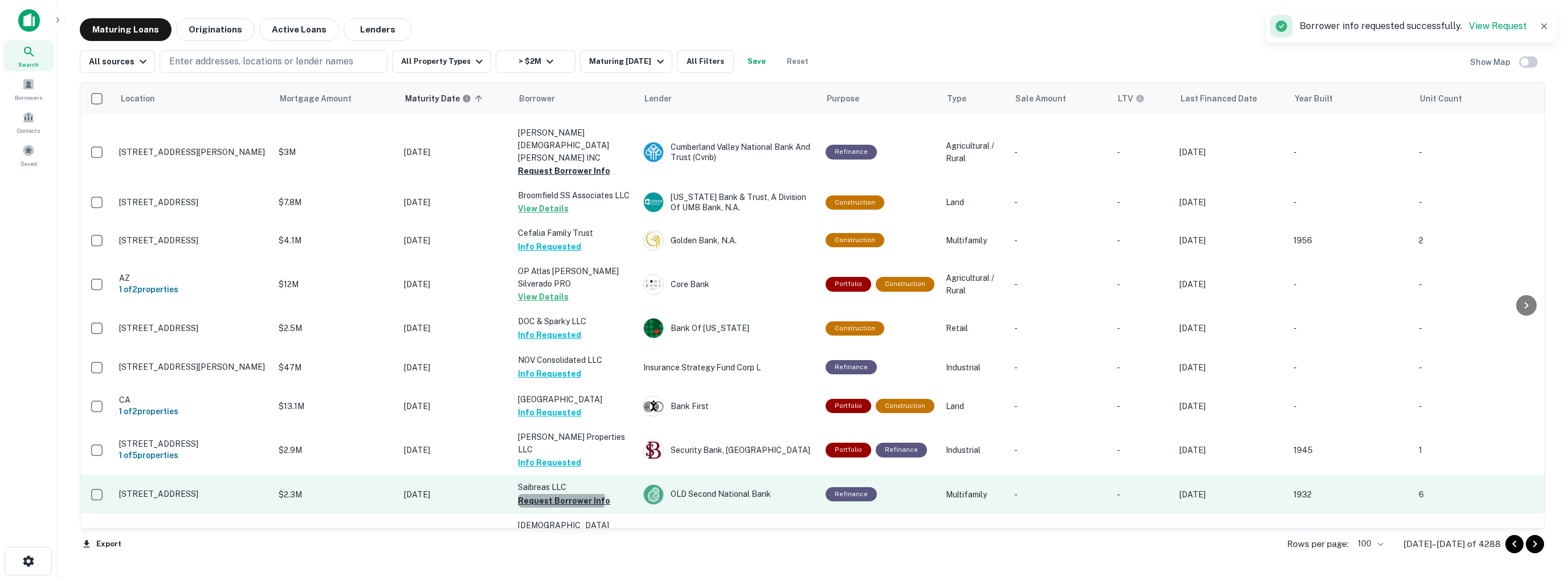
click at [553, 494] on button "Request Borrower Info" at bounding box center [564, 500] width 92 height 13
